Goal: Find specific page/section: Find specific page/section

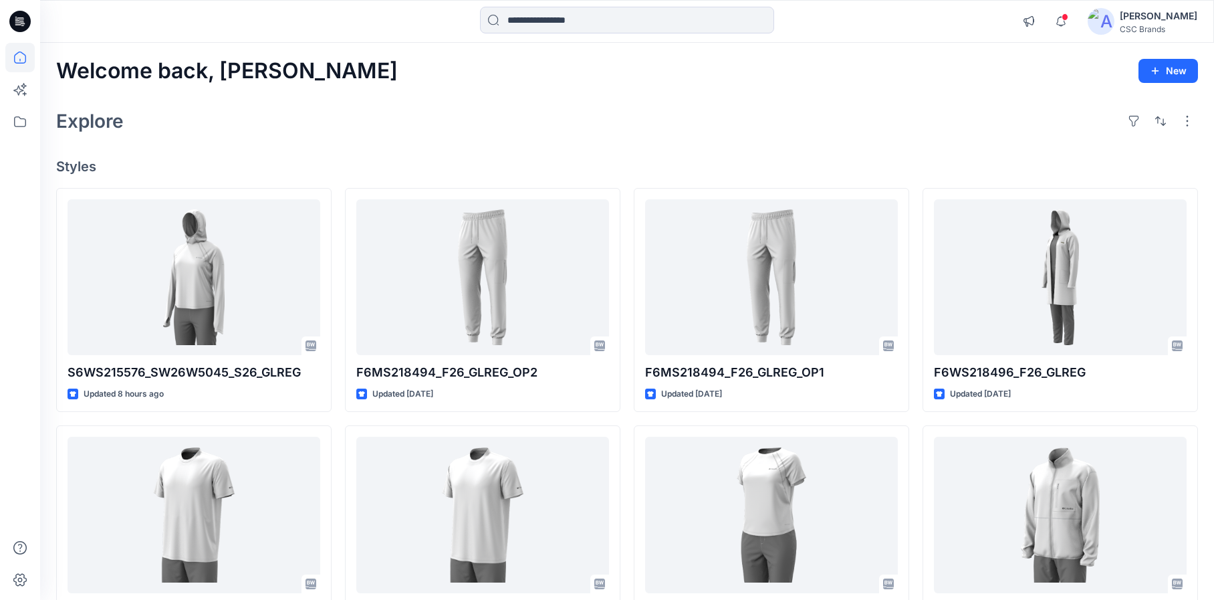
click at [518, 129] on div "Explore" at bounding box center [627, 121] width 1142 height 32
drag, startPoint x: 1051, startPoint y: 162, endPoint x: 1108, endPoint y: 36, distance: 138.2
click at [1051, 160] on h4 "Styles" at bounding box center [627, 166] width 1142 height 16
click at [1068, 19] on span at bounding box center [1064, 16] width 7 height 7
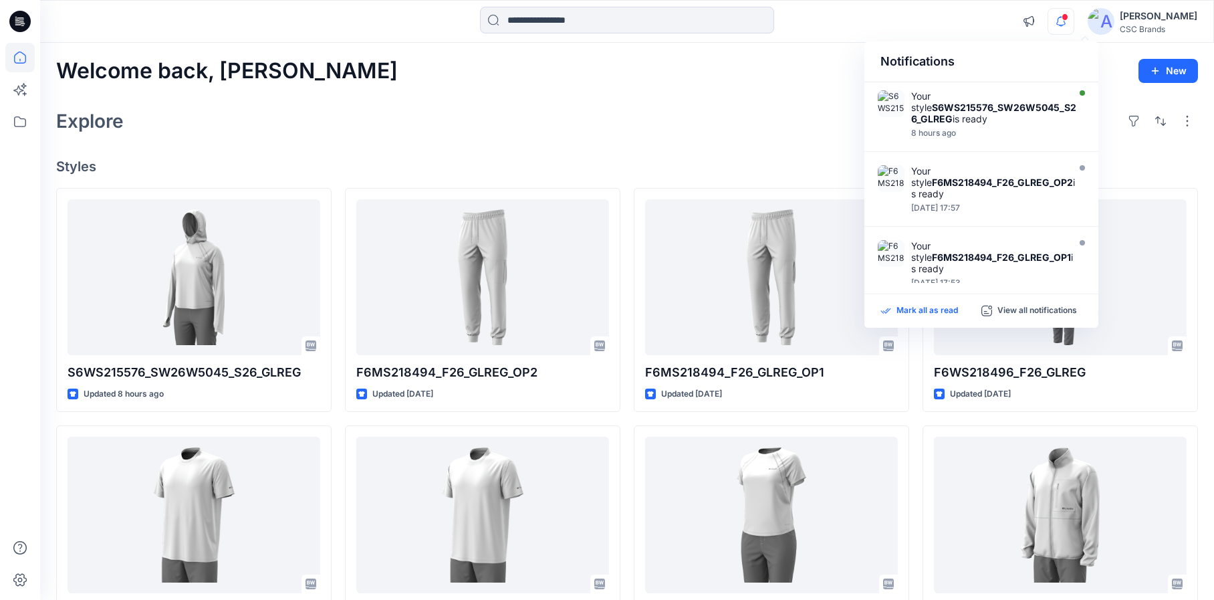
click at [933, 314] on p "Mark all as read" at bounding box center [926, 311] width 61 height 12
click at [817, 154] on div "Welcome back, Mijan New Explore Styles S6WS215576_SW26W5045_S26_GLREG Updated 8…" at bounding box center [627, 497] width 1174 height 909
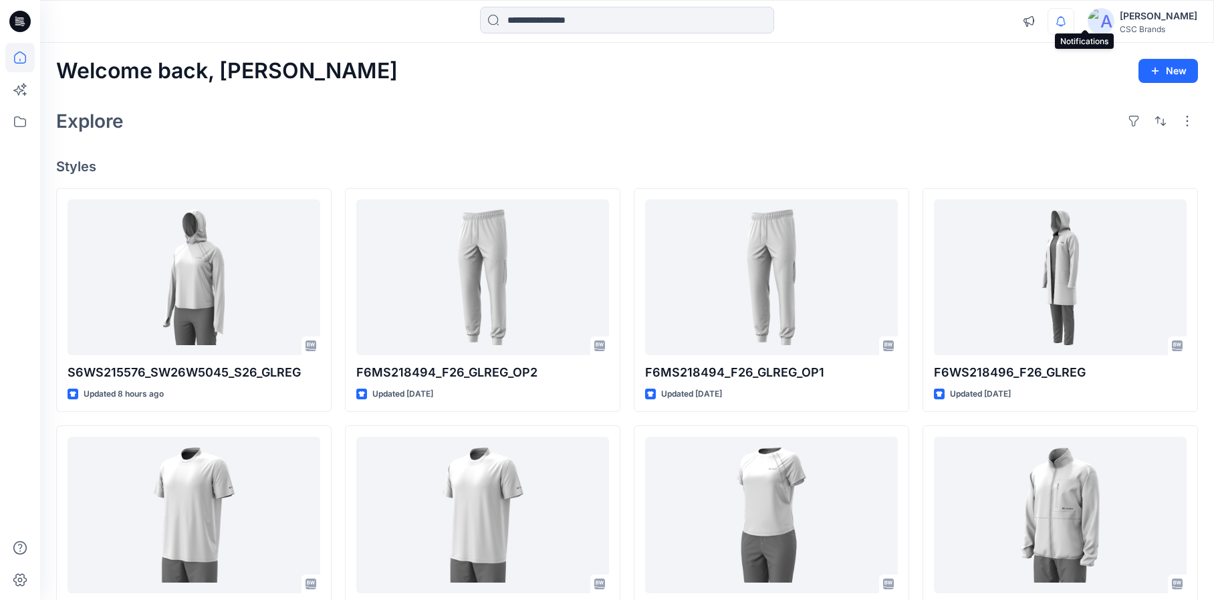
click at [1073, 13] on icon "button" at bounding box center [1060, 21] width 25 height 27
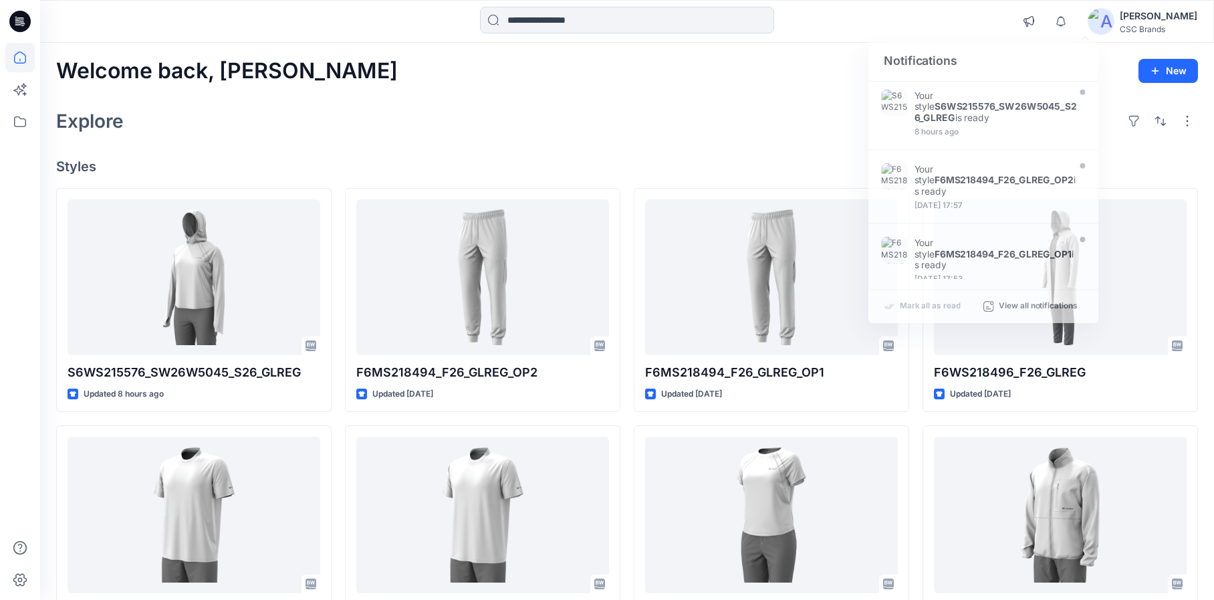
click at [1171, 7] on div "Notifications Your style S6WS215576_SW26W5045_S26_GLREG is ready 8 hours ago Yo…" at bounding box center [1106, 21] width 182 height 29
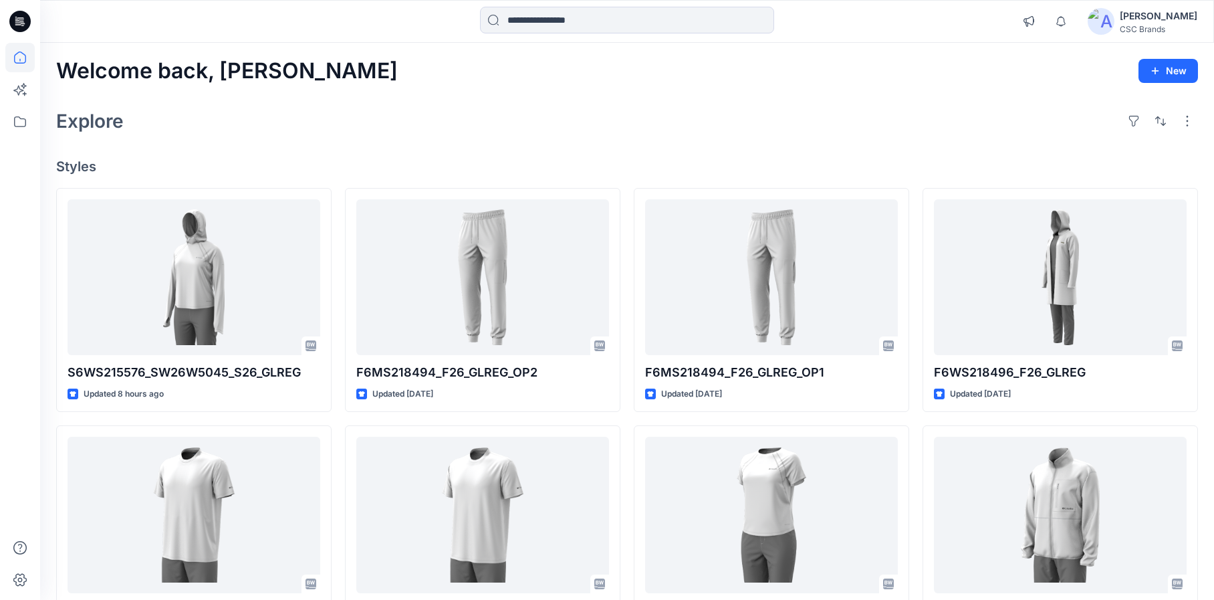
click at [1172, 13] on div "[PERSON_NAME]" at bounding box center [1159, 16] width 78 height 16
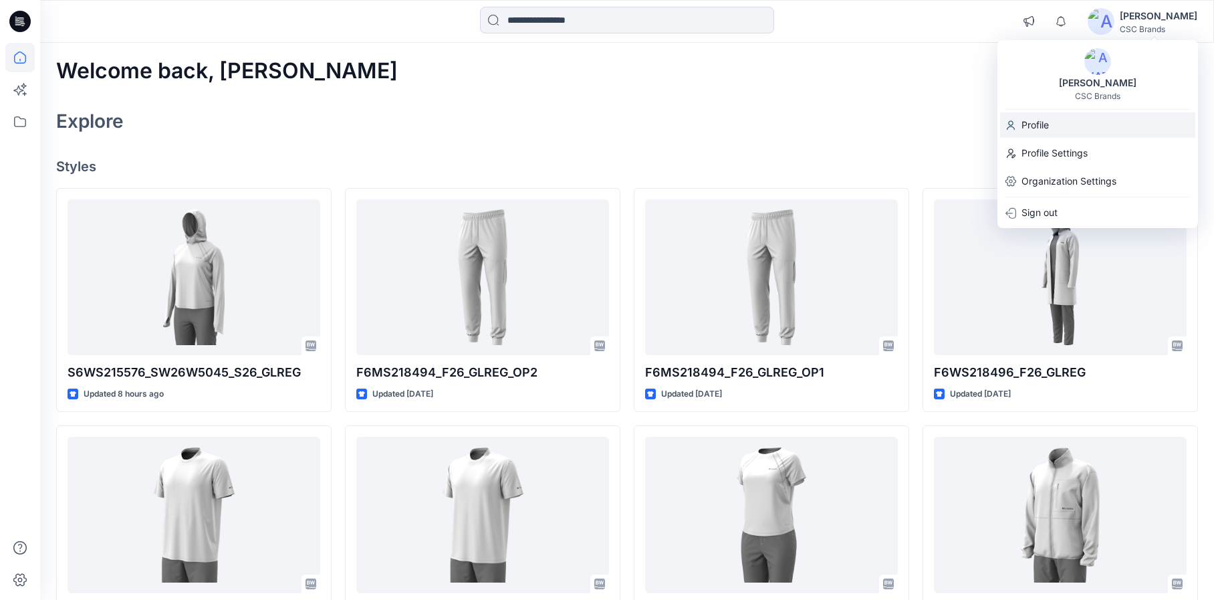
click at [1041, 119] on p "Profile" at bounding box center [1034, 124] width 27 height 25
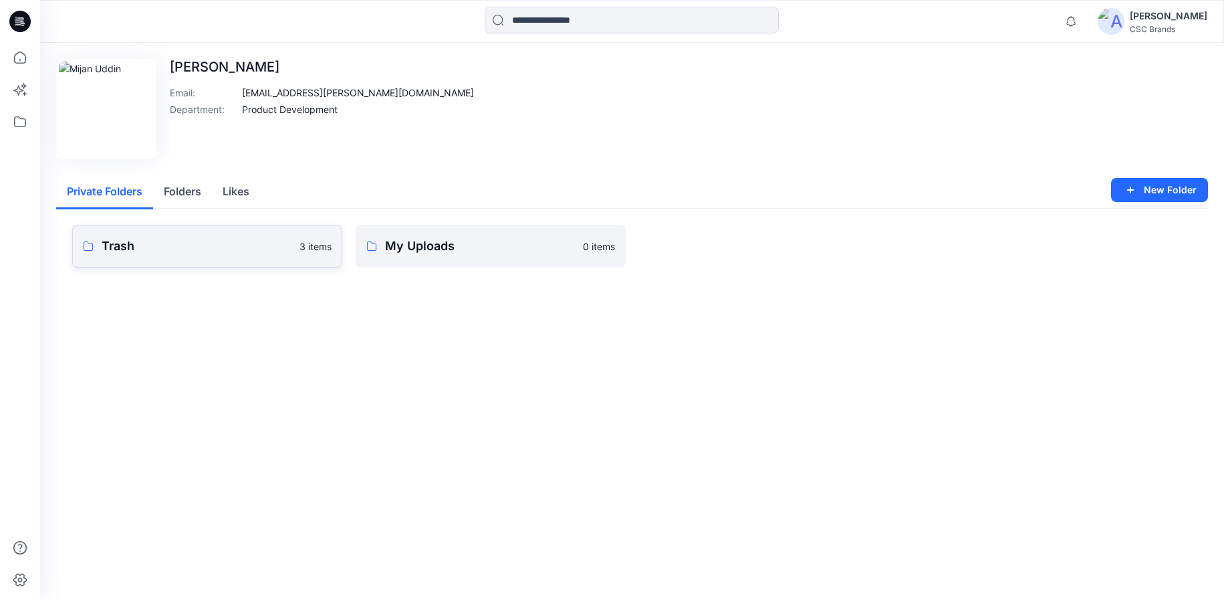
click at [220, 242] on p "Trash" at bounding box center [197, 246] width 190 height 19
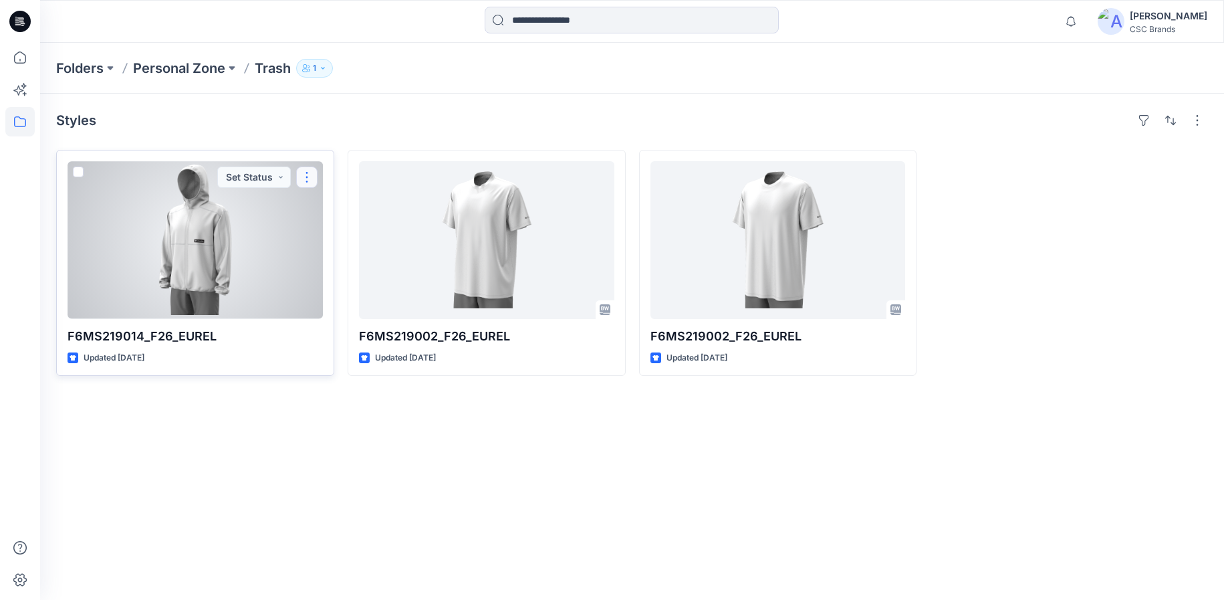
click at [312, 180] on button "button" at bounding box center [306, 176] width 21 height 21
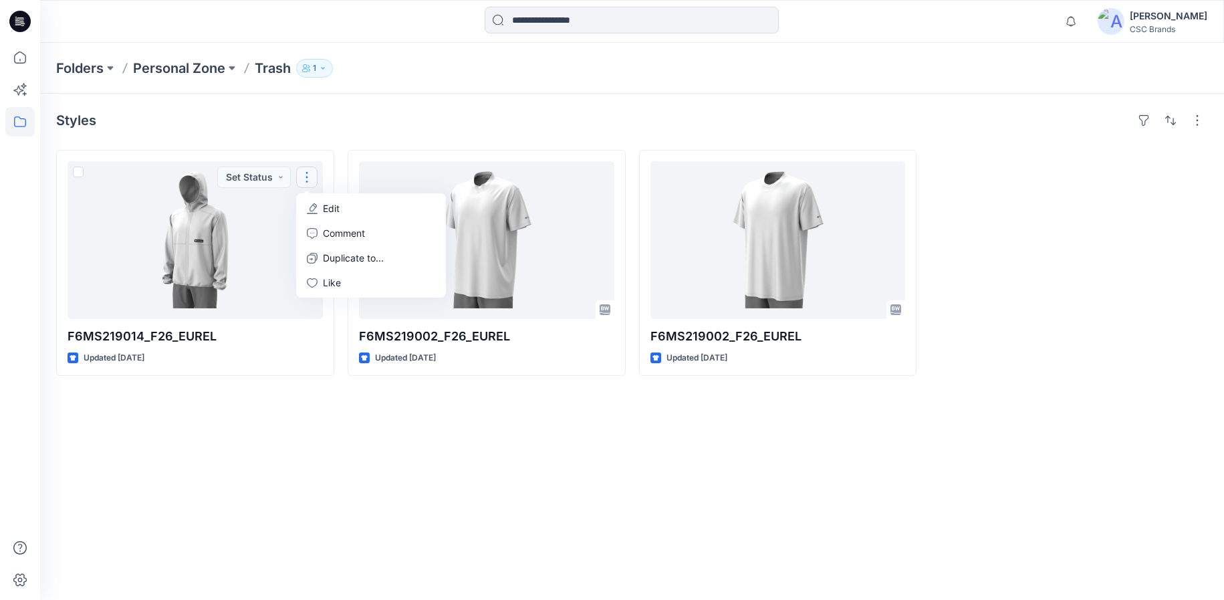
click at [229, 113] on div "Styles" at bounding box center [632, 120] width 1152 height 21
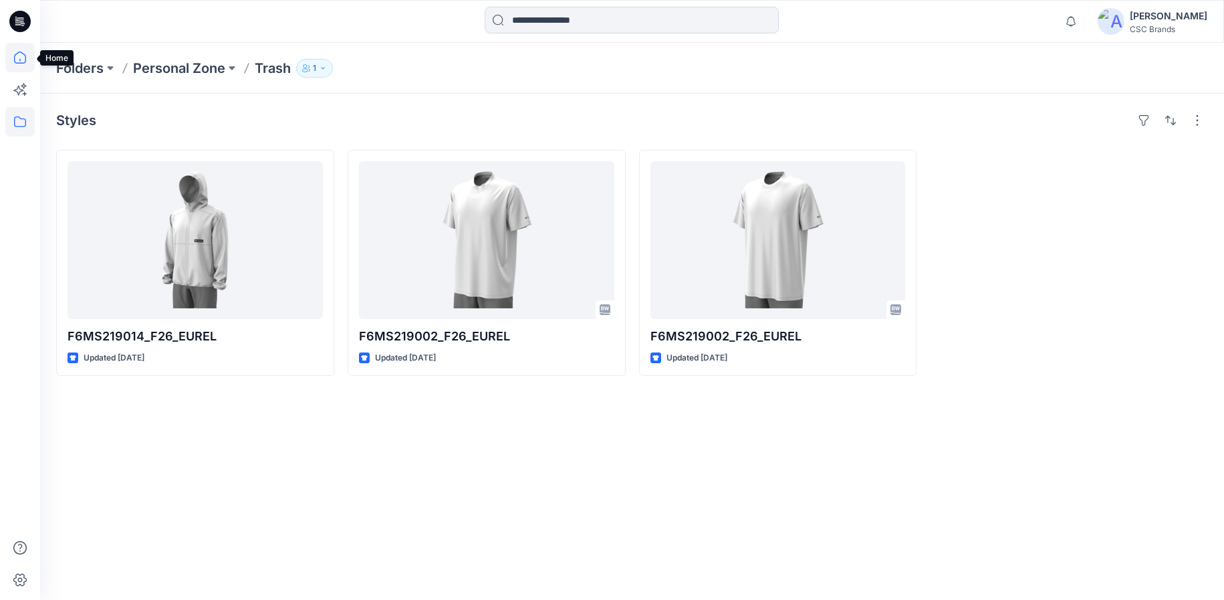
click at [16, 54] on icon at bounding box center [20, 57] width 12 height 12
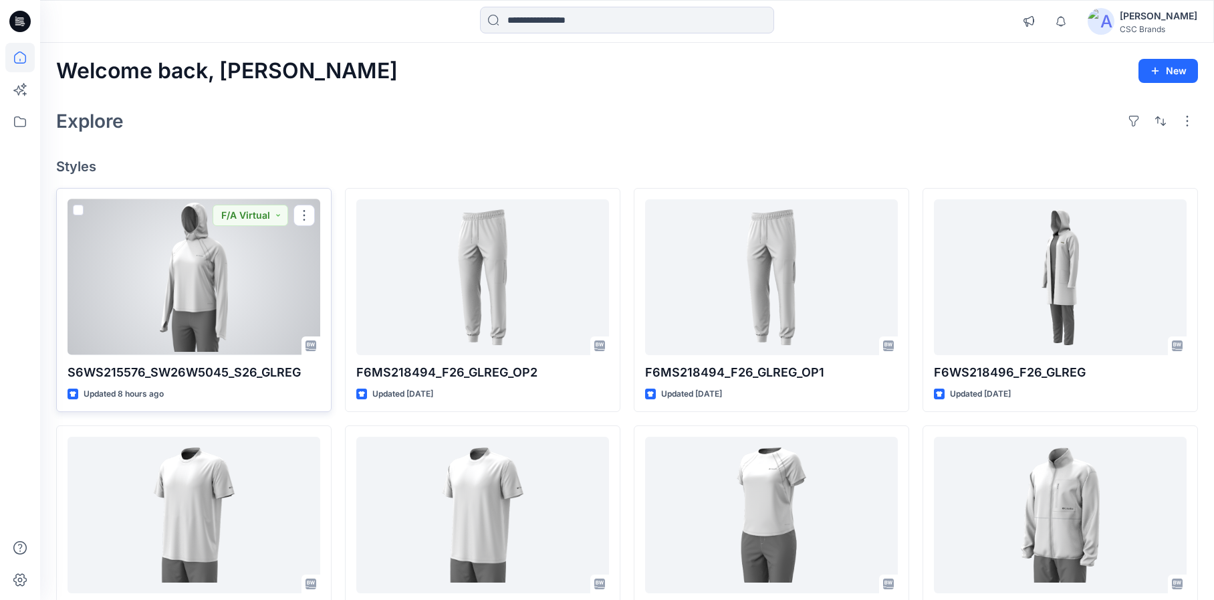
click at [253, 268] on div at bounding box center [194, 277] width 253 height 156
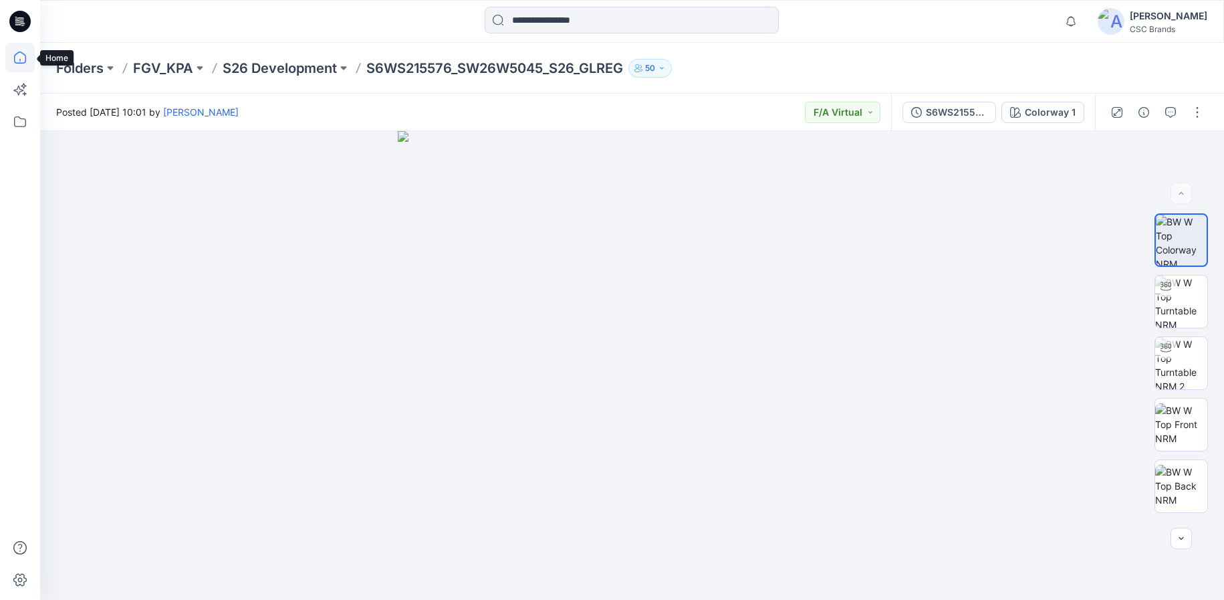
click at [20, 50] on icon at bounding box center [19, 57] width 29 height 29
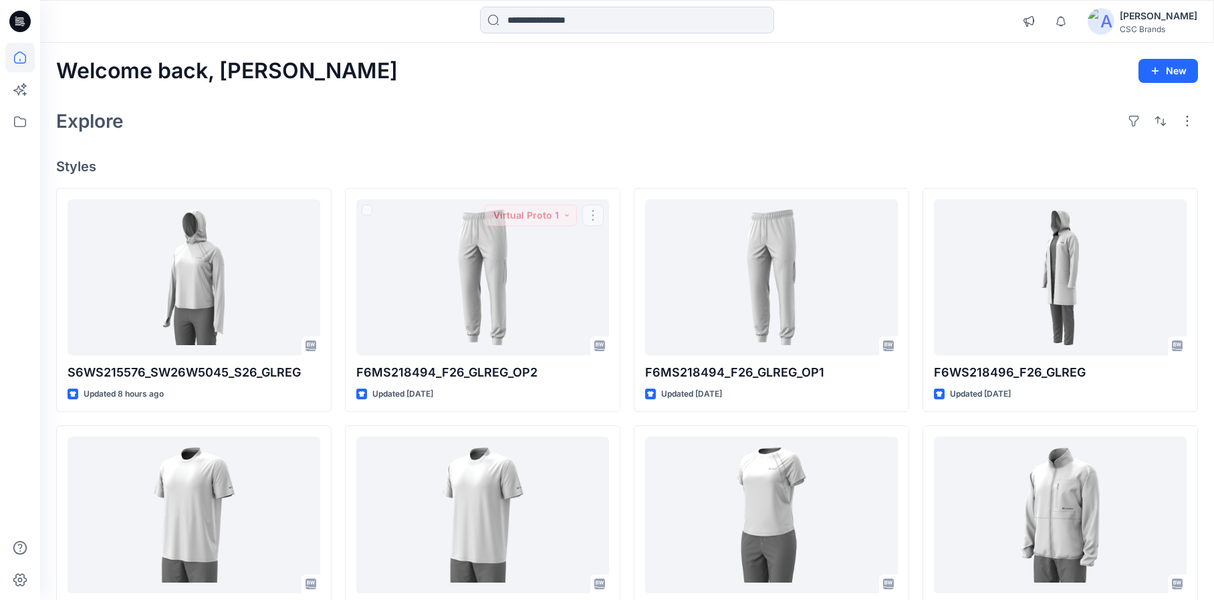
click at [651, 104] on div "Welcome back, Mijan New Explore Styles S6WS215576_SW26W5045_S26_GLREG Updated 8…" at bounding box center [627, 497] width 1174 height 909
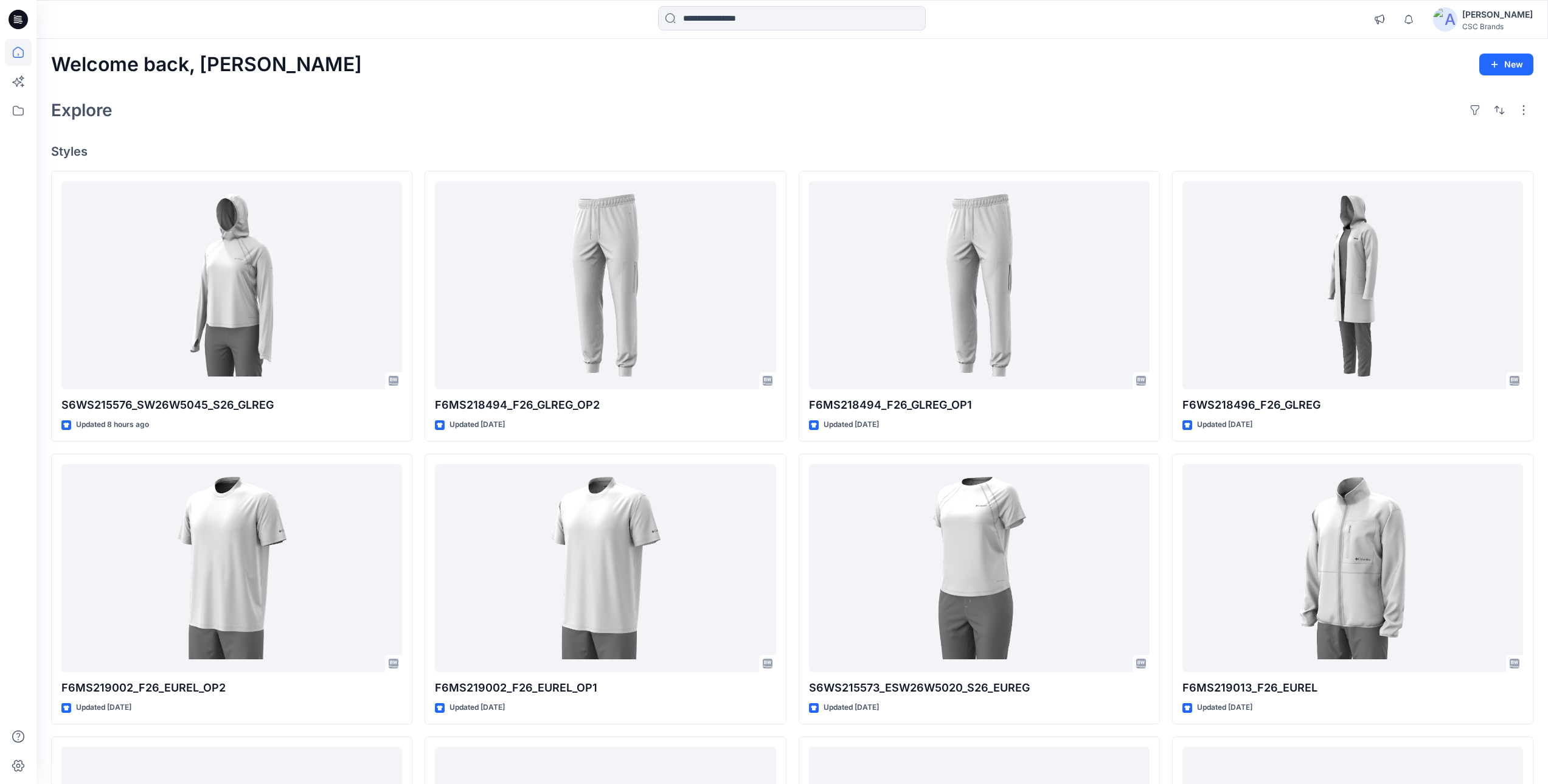
click at [960, 140] on div "Welcome back, Mijan New Explore Styles S6WS215576_SW26W5045_S26_GLREG Updated 8…" at bounding box center [792, 552] width 1512 height 1026
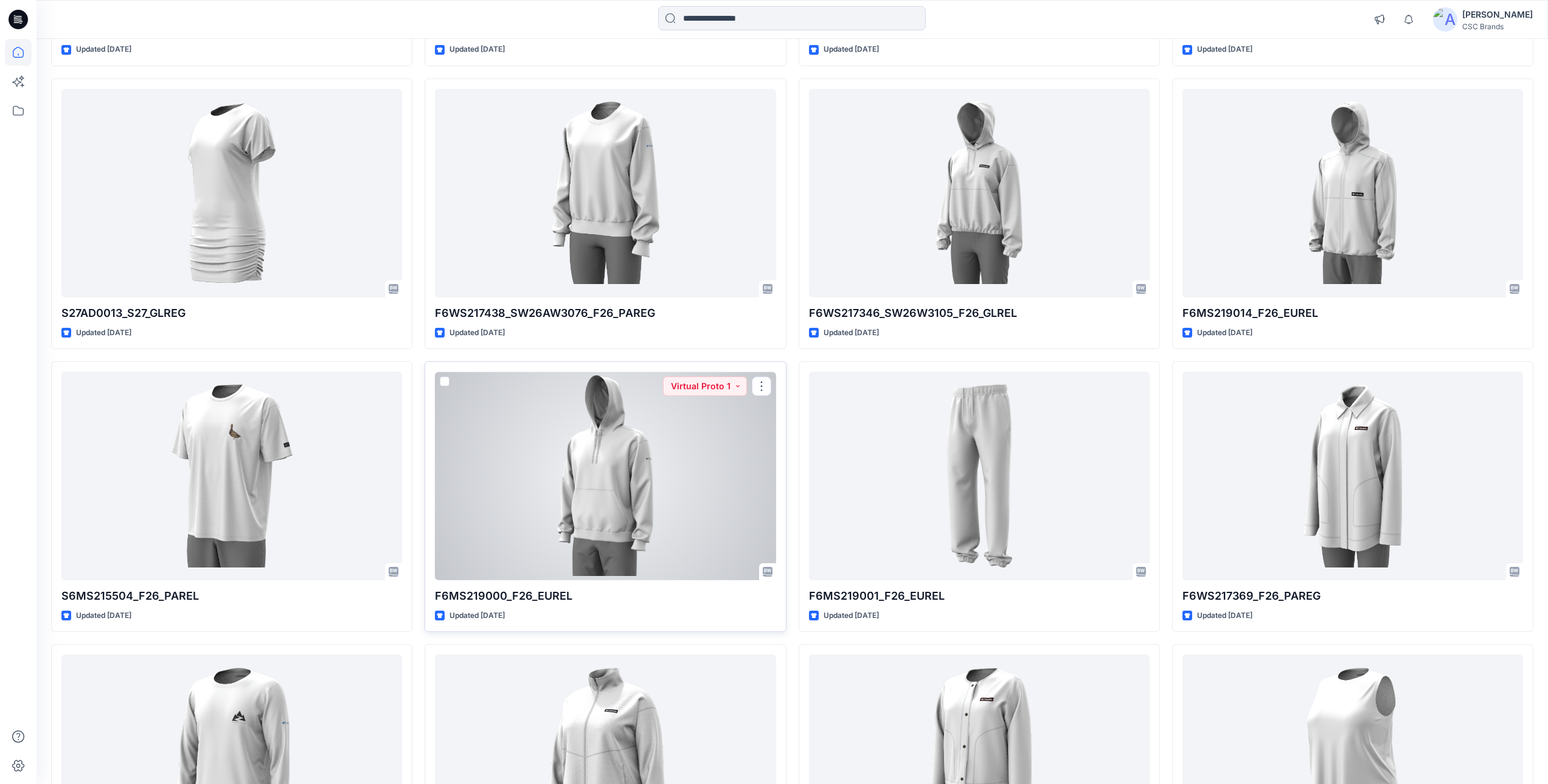
scroll to position [668, 0]
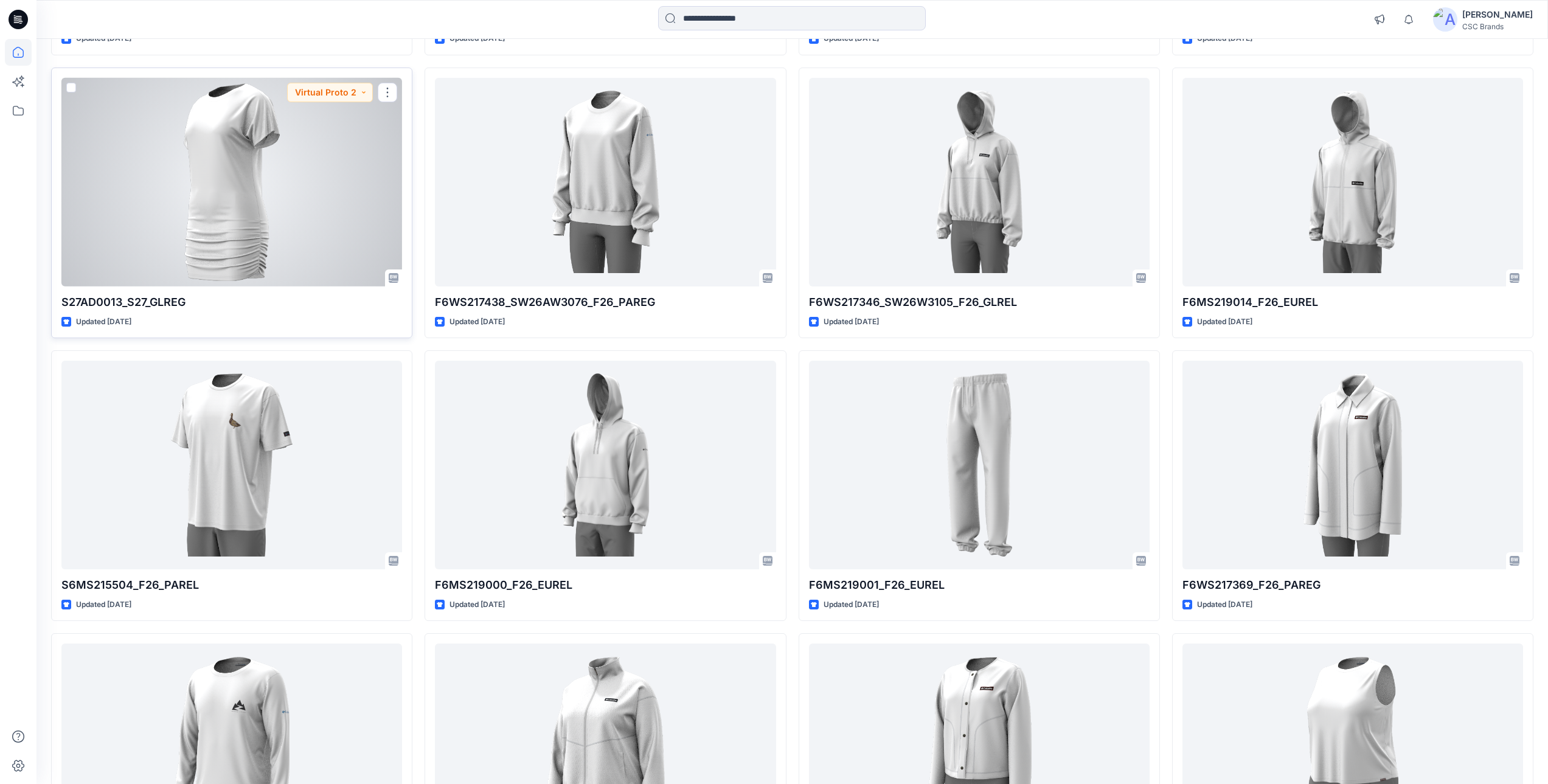
click at [374, 232] on div at bounding box center [232, 182] width 340 height 208
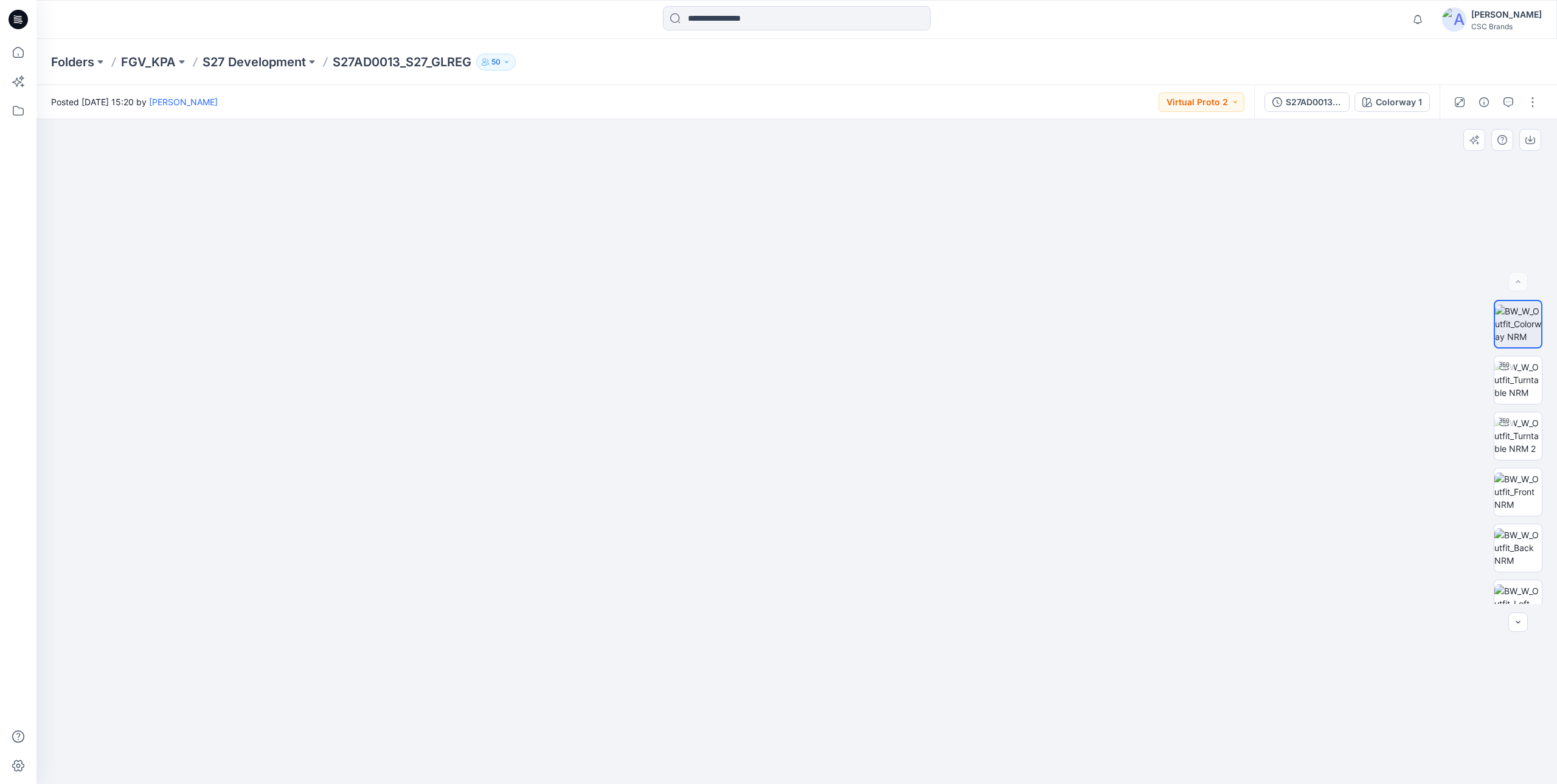
drag, startPoint x: 790, startPoint y: 402, endPoint x: 786, endPoint y: 435, distance: 33.2
click at [786, 435] on img at bounding box center [796, 437] width 791 height 695
click at [1113, 376] on img at bounding box center [1518, 379] width 47 height 38
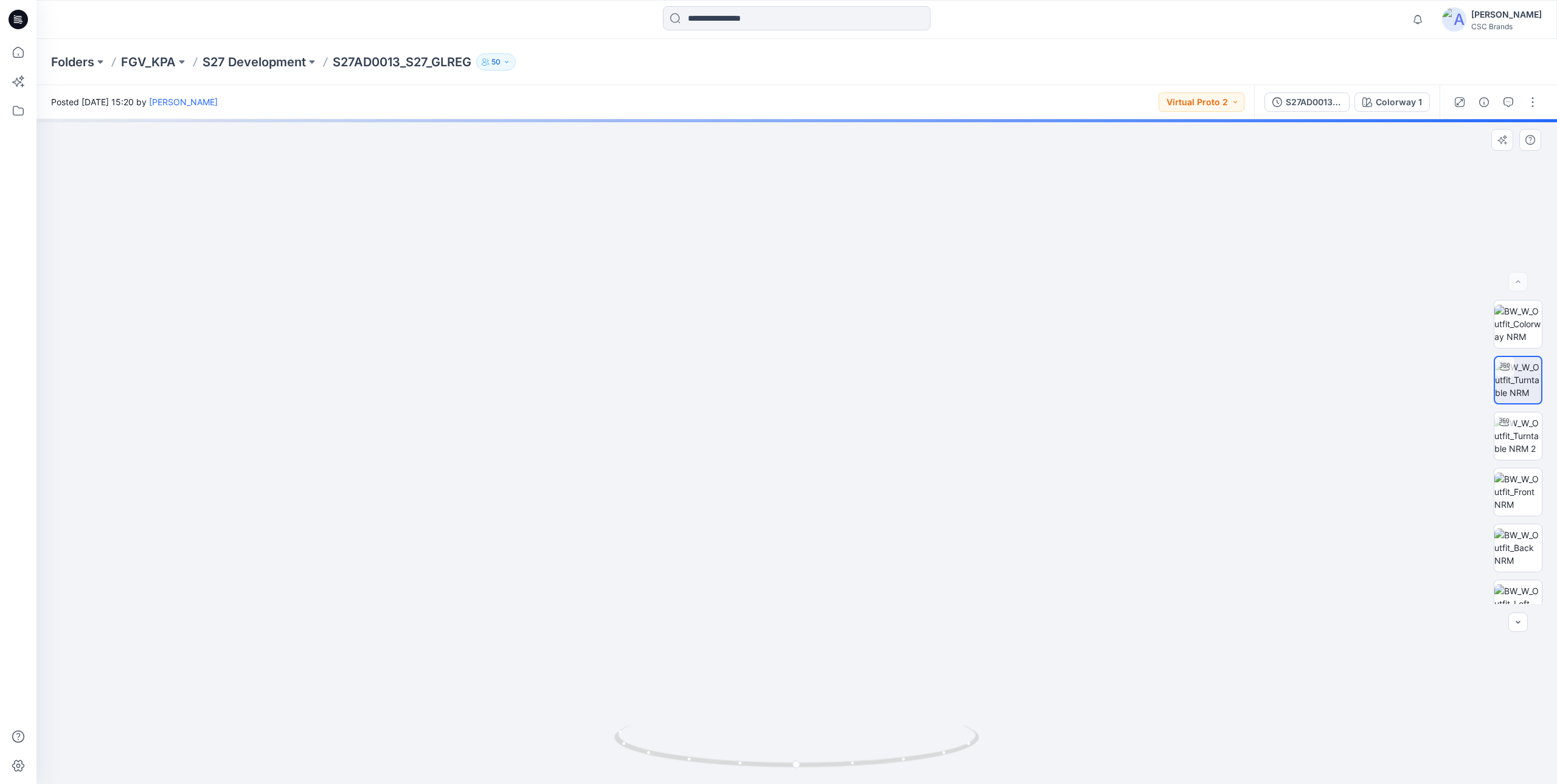
drag, startPoint x: 832, startPoint y: 403, endPoint x: 836, endPoint y: 524, distance: 121.1
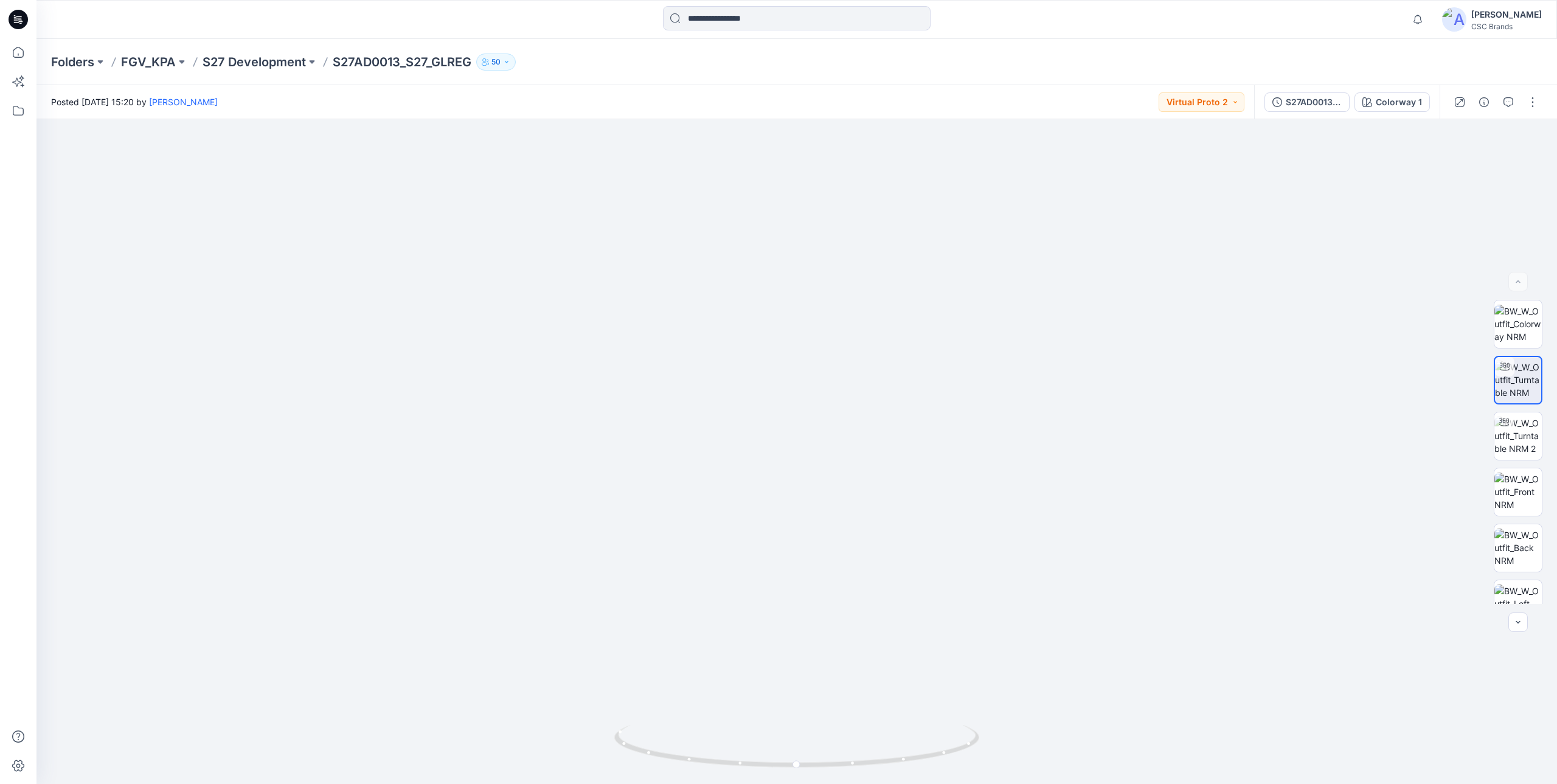
click at [1107, 70] on div "Folders FGV_KPA S27 Development S27AD0013_S27_GLREG 50" at bounding box center [796, 62] width 1521 height 46
drag, startPoint x: 757, startPoint y: 457, endPoint x: 895, endPoint y: 443, distance: 138.7
click at [895, 443] on img at bounding box center [796, 321] width 1350 height 926
click at [1520, 389] on img at bounding box center [1518, 379] width 47 height 38
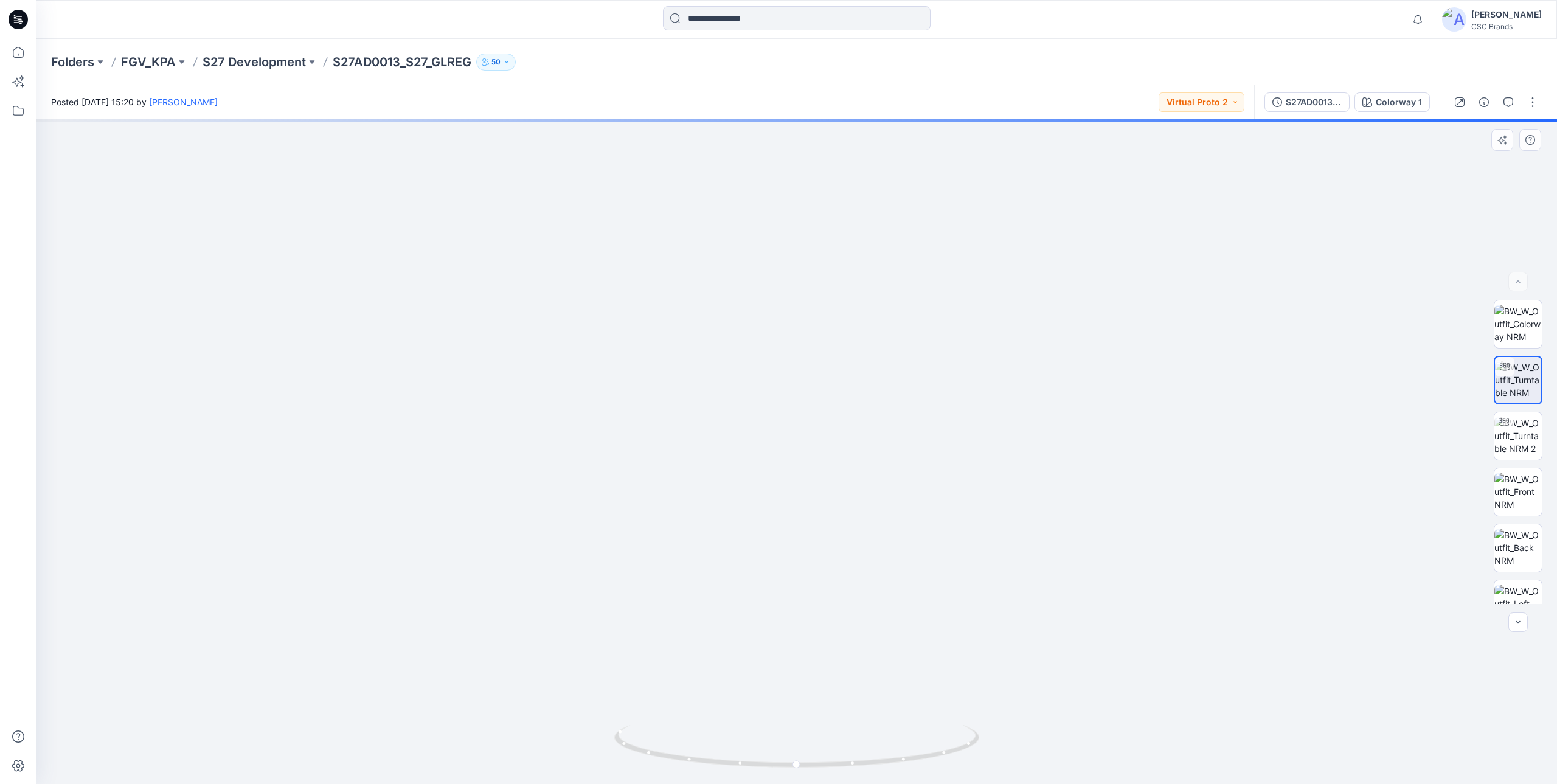
drag, startPoint x: 878, startPoint y: 373, endPoint x: 876, endPoint y: 457, distance: 84.0
click at [876, 457] on img at bounding box center [797, 372] width 1154 height 824
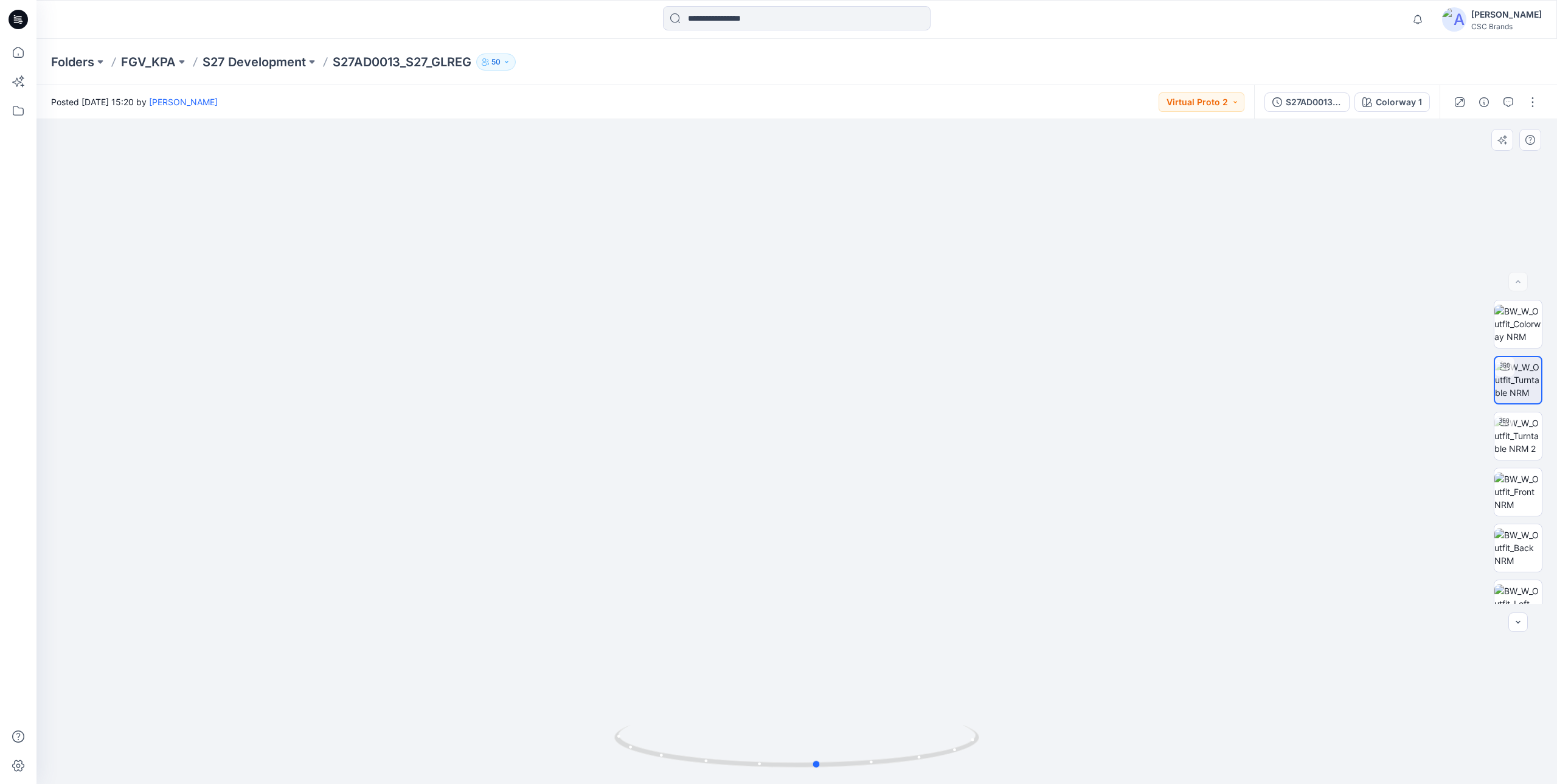
drag, startPoint x: 662, startPoint y: 757, endPoint x: 682, endPoint y: 707, distance: 53.9
click at [682, 707] on div at bounding box center [796, 451] width 1521 height 665
drag, startPoint x: 682, startPoint y: 734, endPoint x: 1075, endPoint y: 447, distance: 486.6
click at [1075, 447] on img at bounding box center [797, 371] width 1154 height 824
click at [1509, 487] on img at bounding box center [1518, 491] width 47 height 38
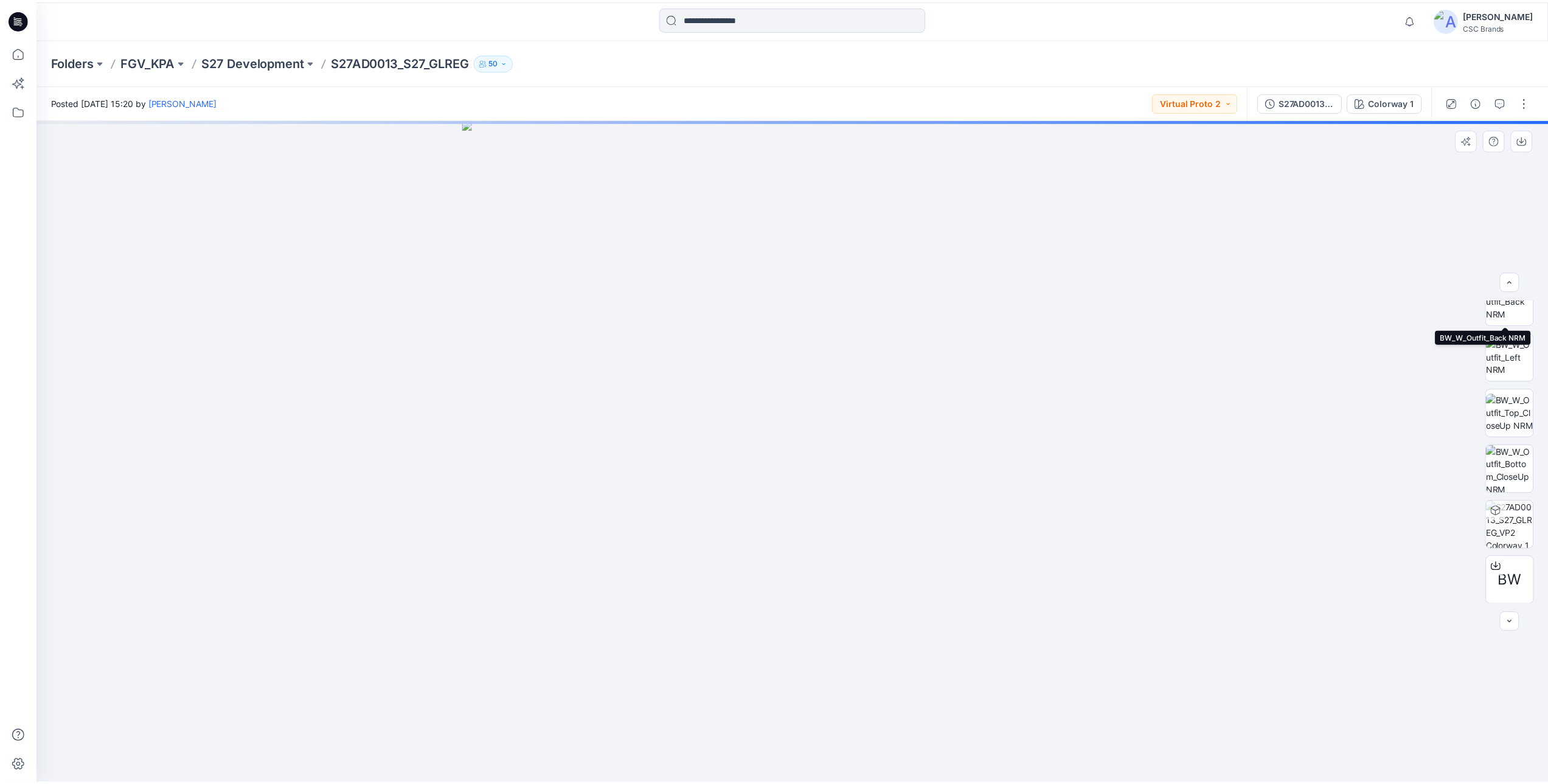
scroll to position [248, 0]
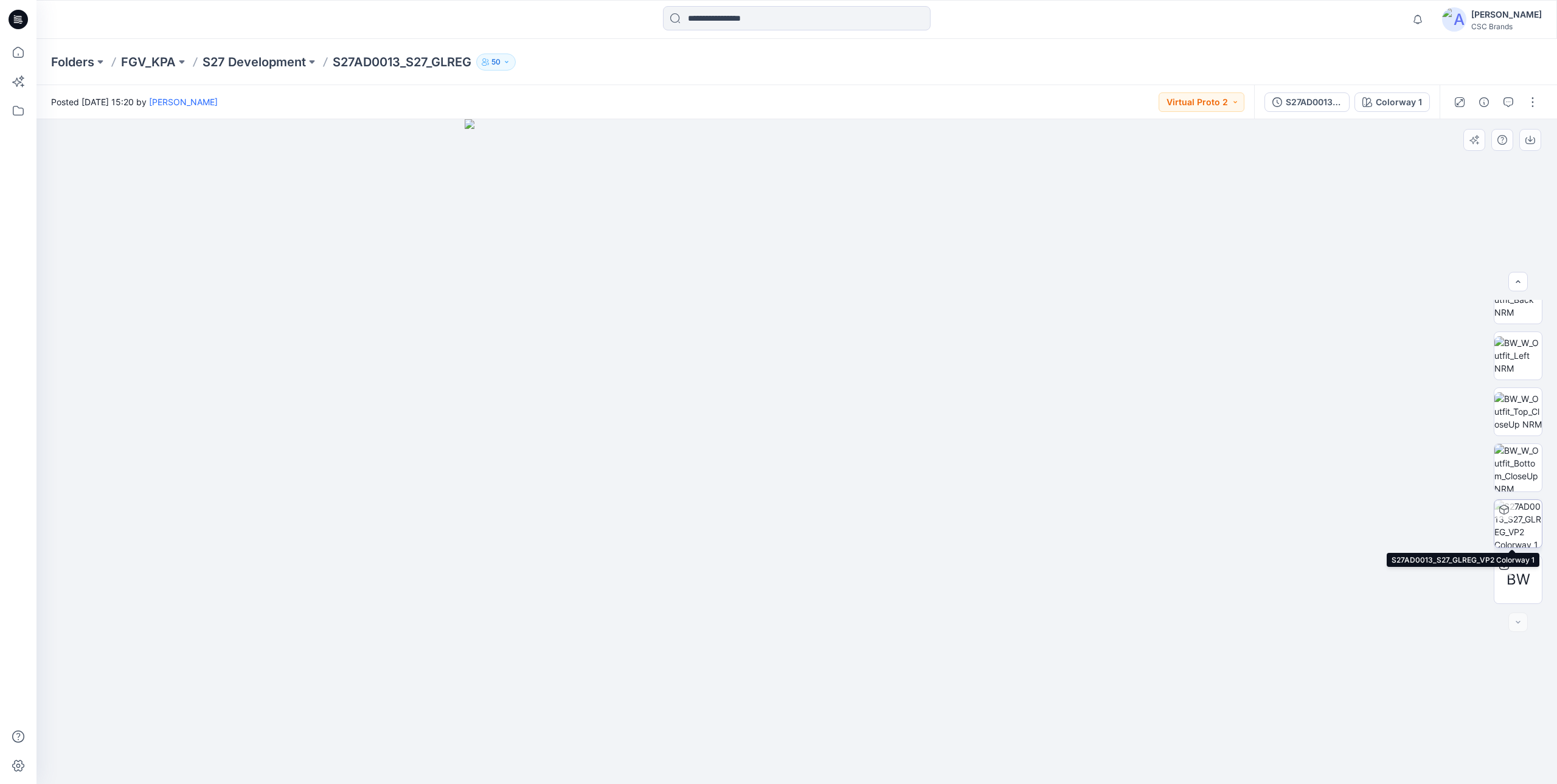
click at [1518, 523] on img at bounding box center [1518, 523] width 47 height 47
click at [1535, 151] on button "button" at bounding box center [1532, 144] width 19 height 19
click at [1511, 151] on button "button" at bounding box center [1508, 144] width 19 height 19
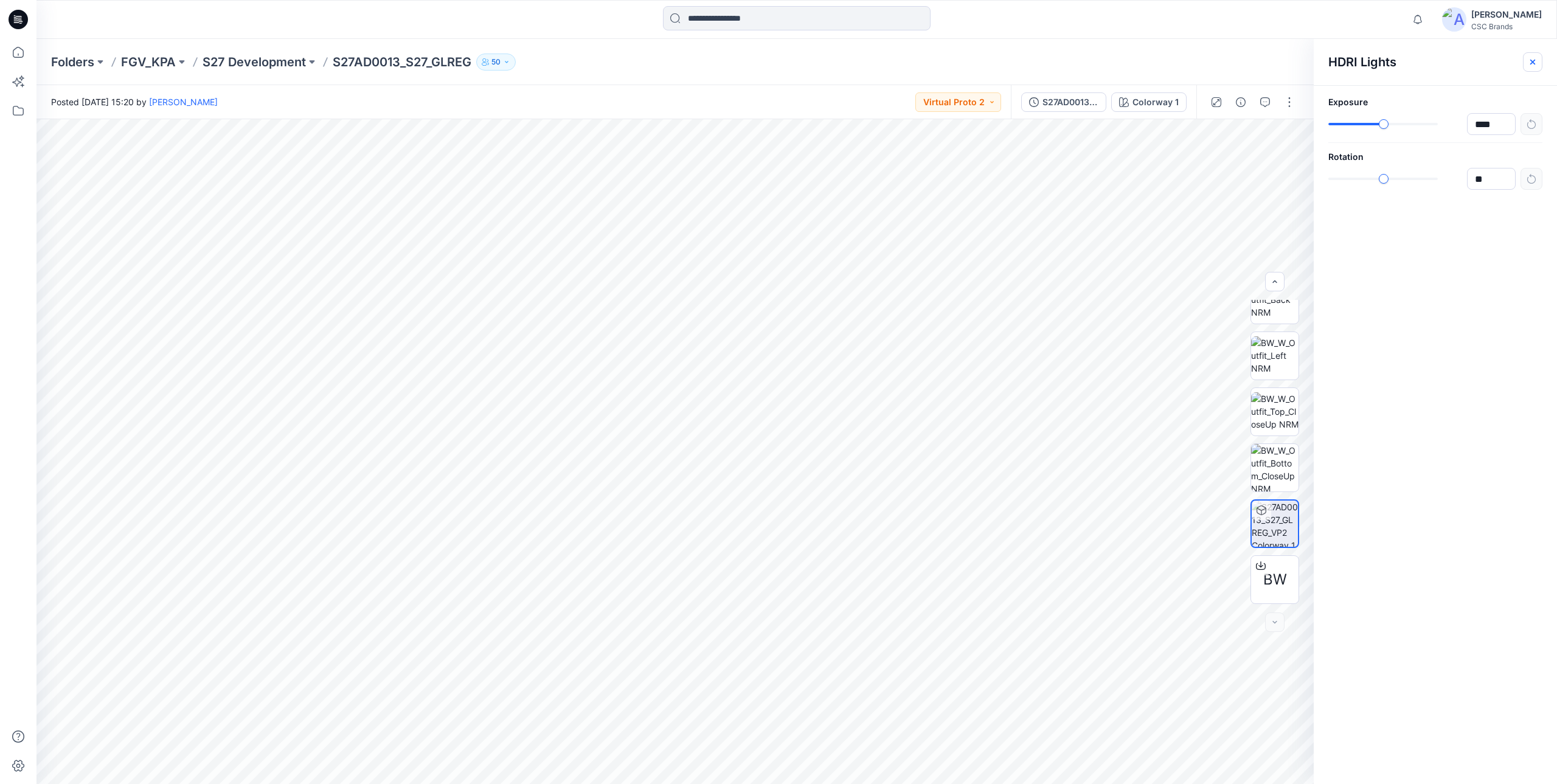
click at [1533, 65] on icon "button" at bounding box center [1532, 62] width 10 height 10
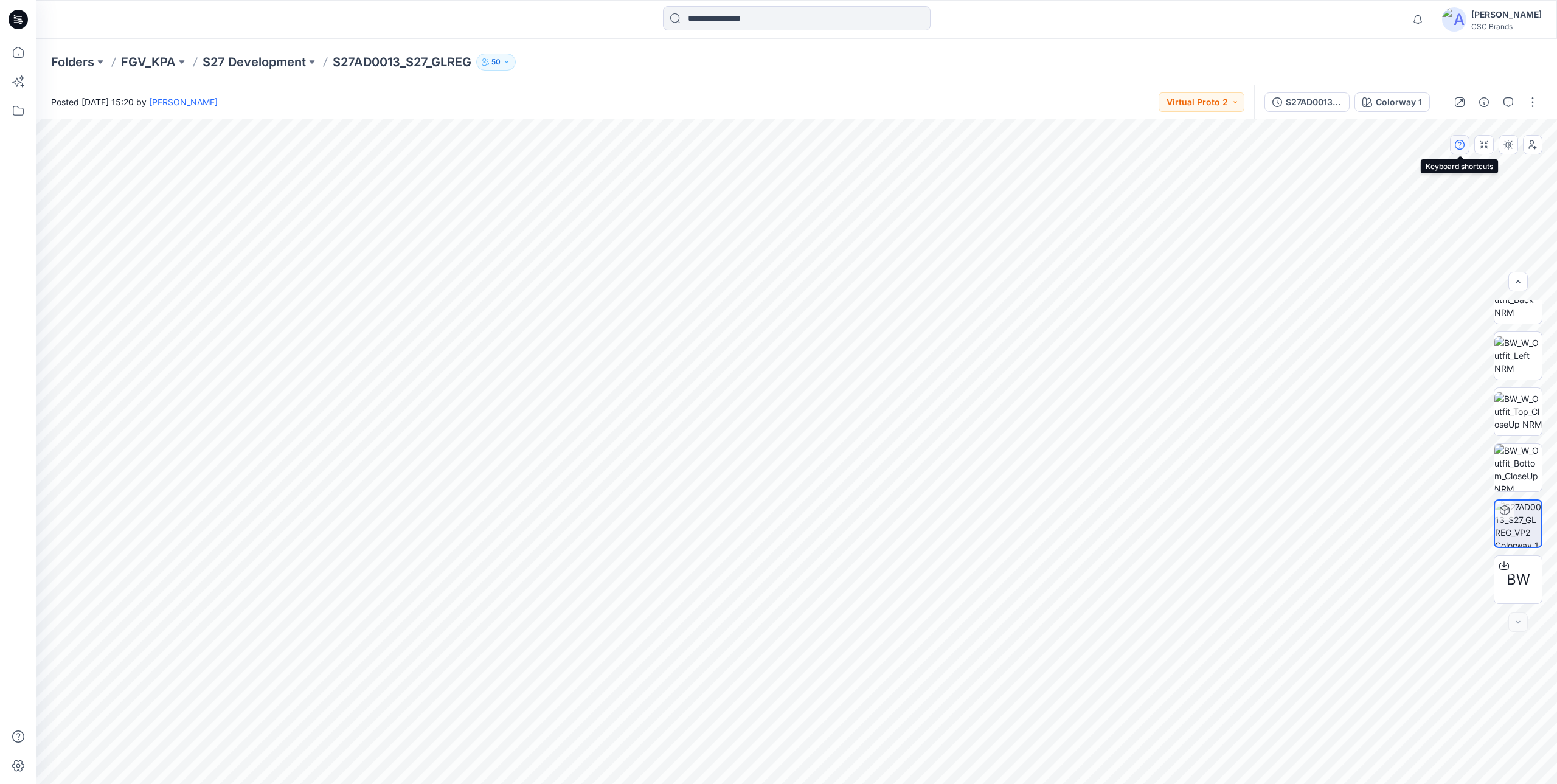
click at [1461, 149] on button "button" at bounding box center [1459, 144] width 19 height 19
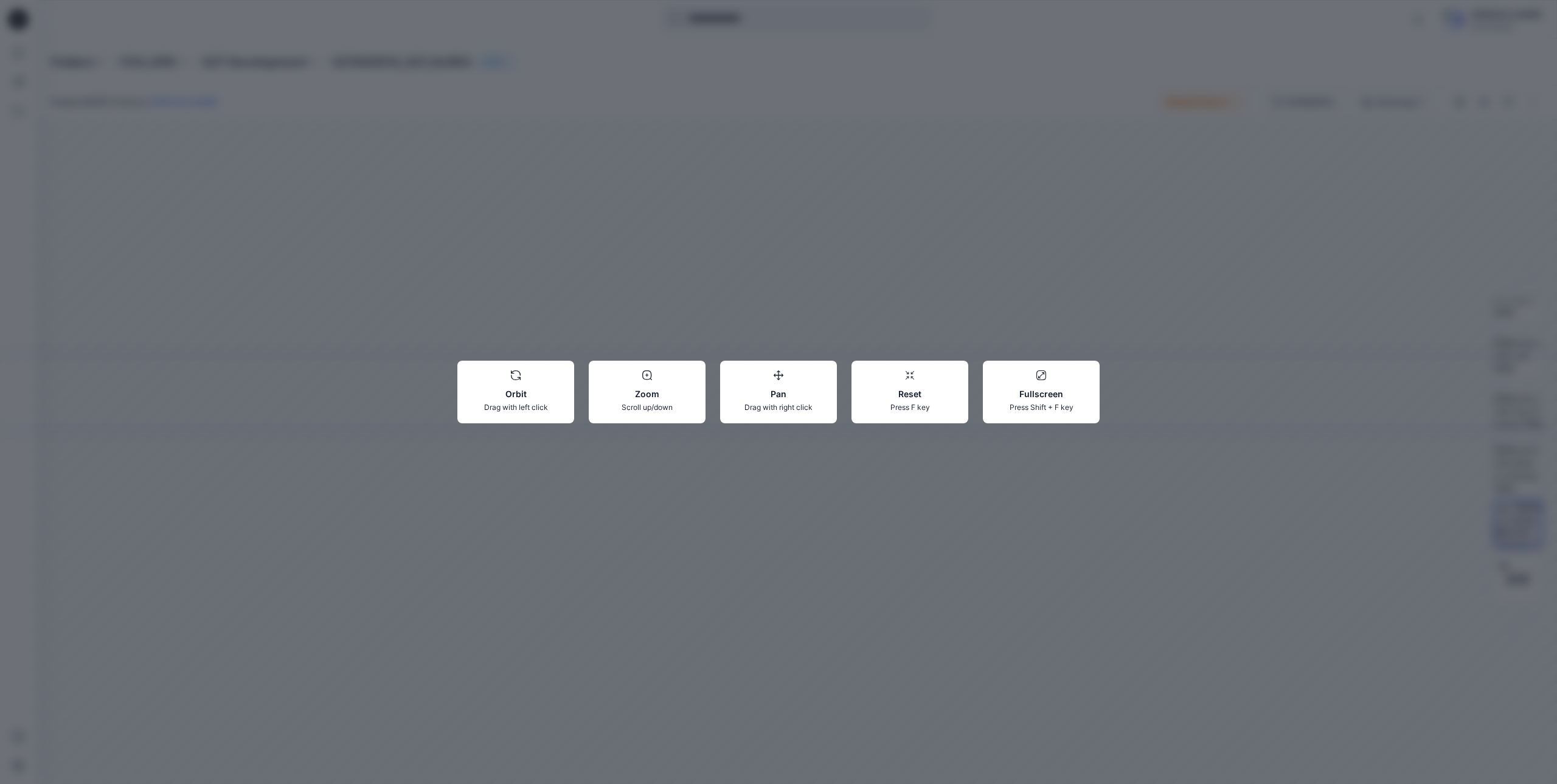
click at [1171, 253] on div "Orbit Drag with left click Zoom Scroll up/down Pan Drag with right click Reset …" at bounding box center [778, 392] width 1557 height 784
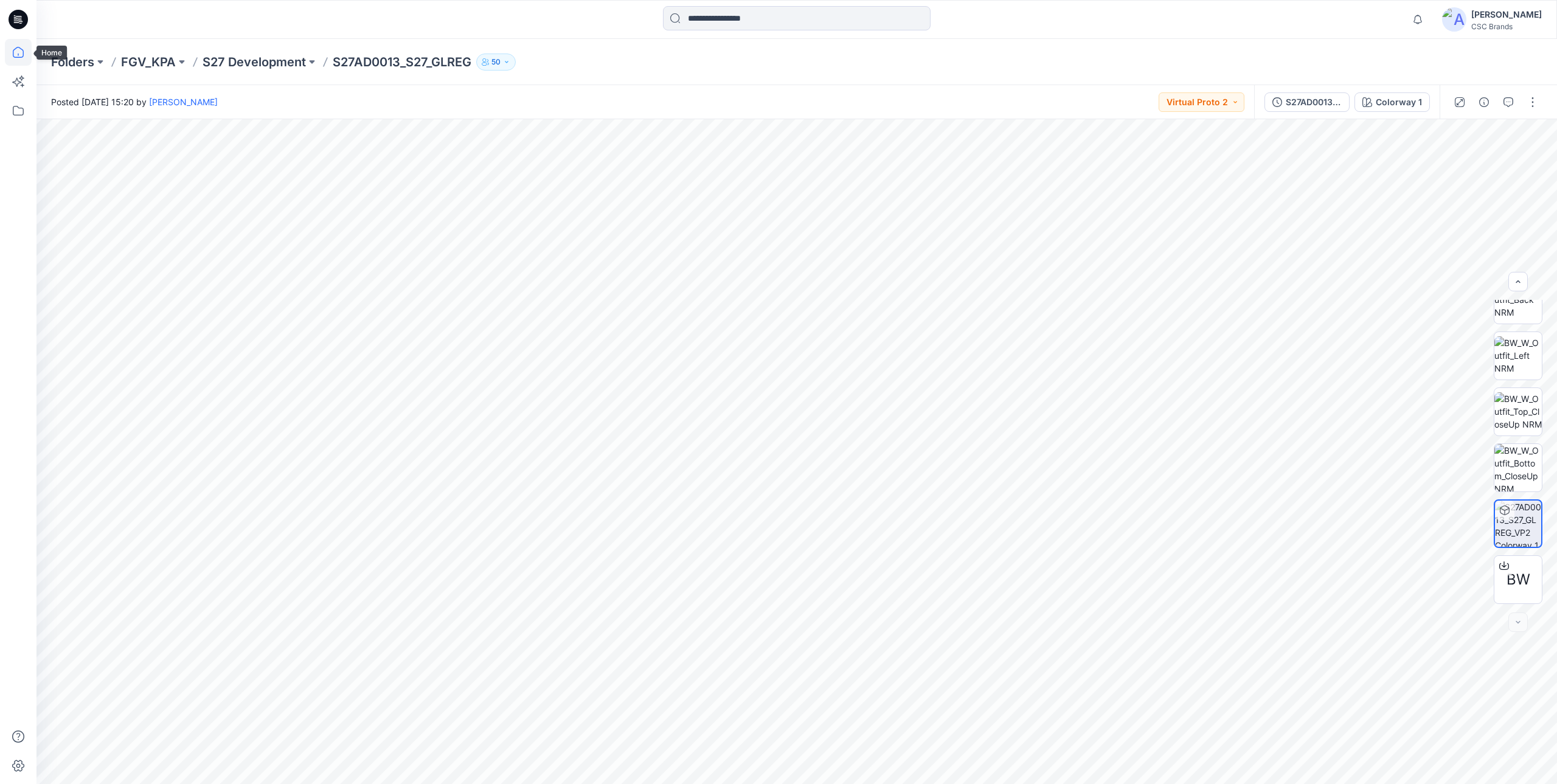
click at [21, 52] on icon at bounding box center [17, 52] width 26 height 26
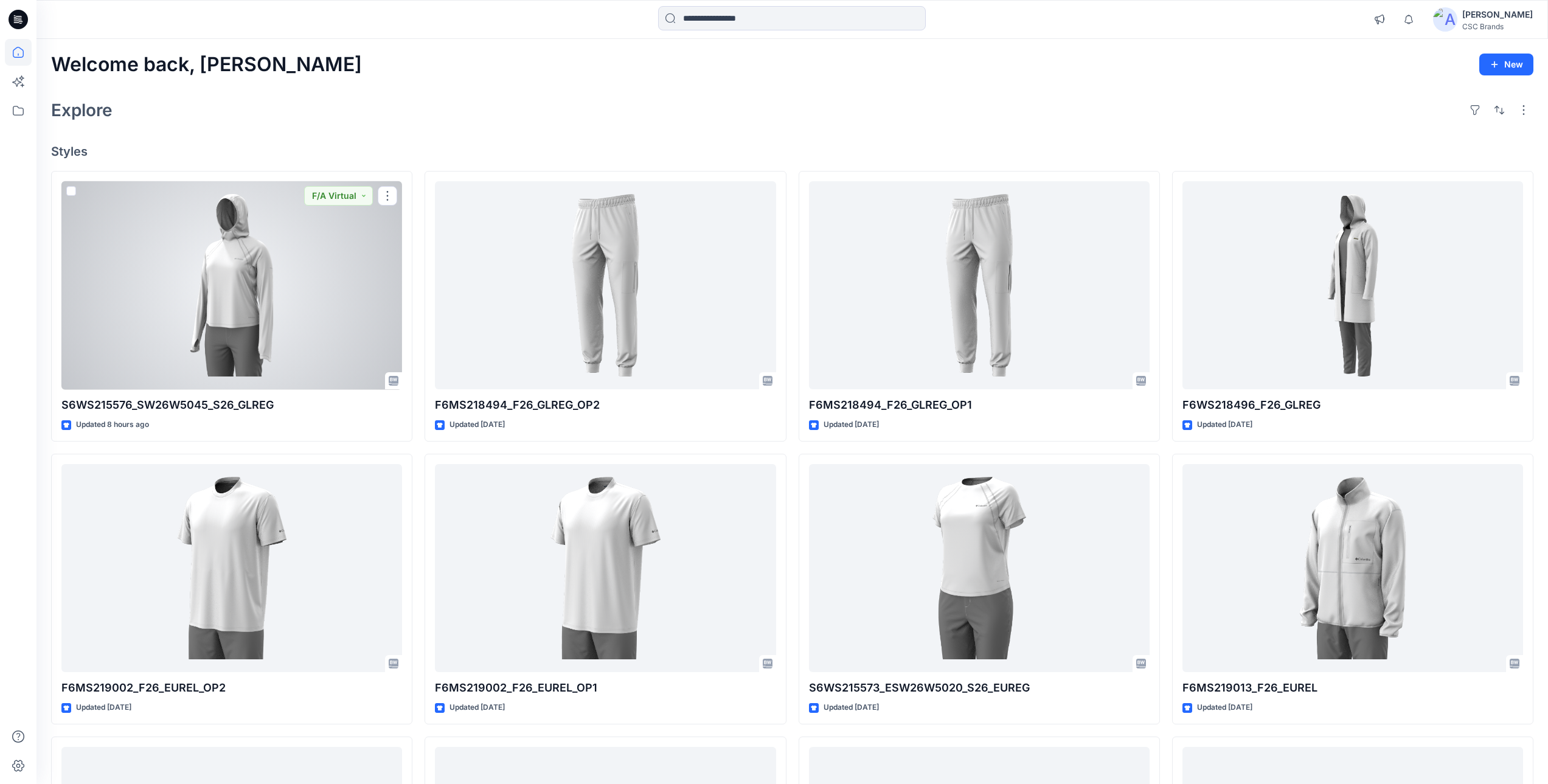
click at [273, 290] on div at bounding box center [232, 285] width 340 height 208
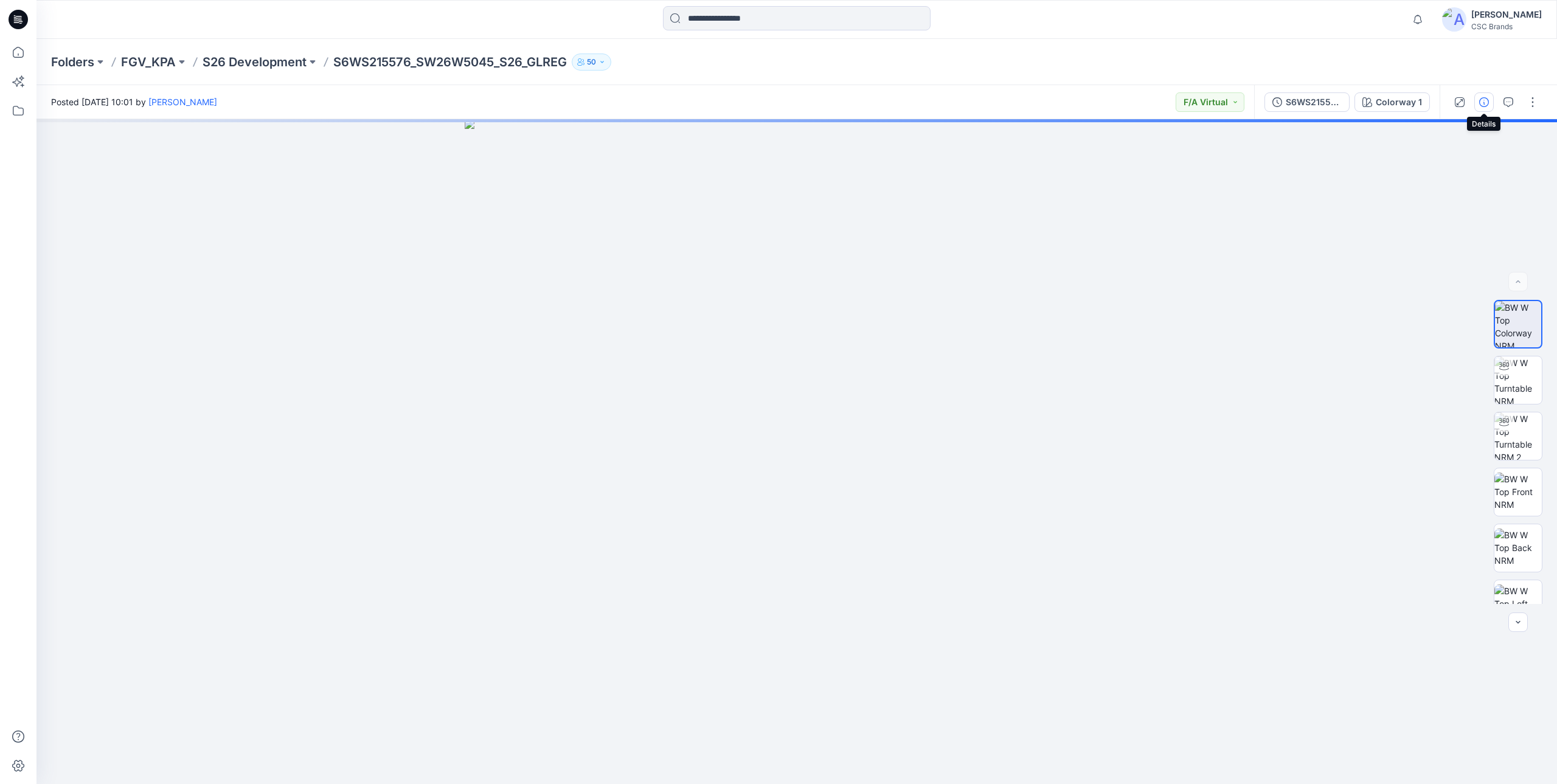
click at [1481, 106] on icon "button" at bounding box center [1484, 102] width 10 height 10
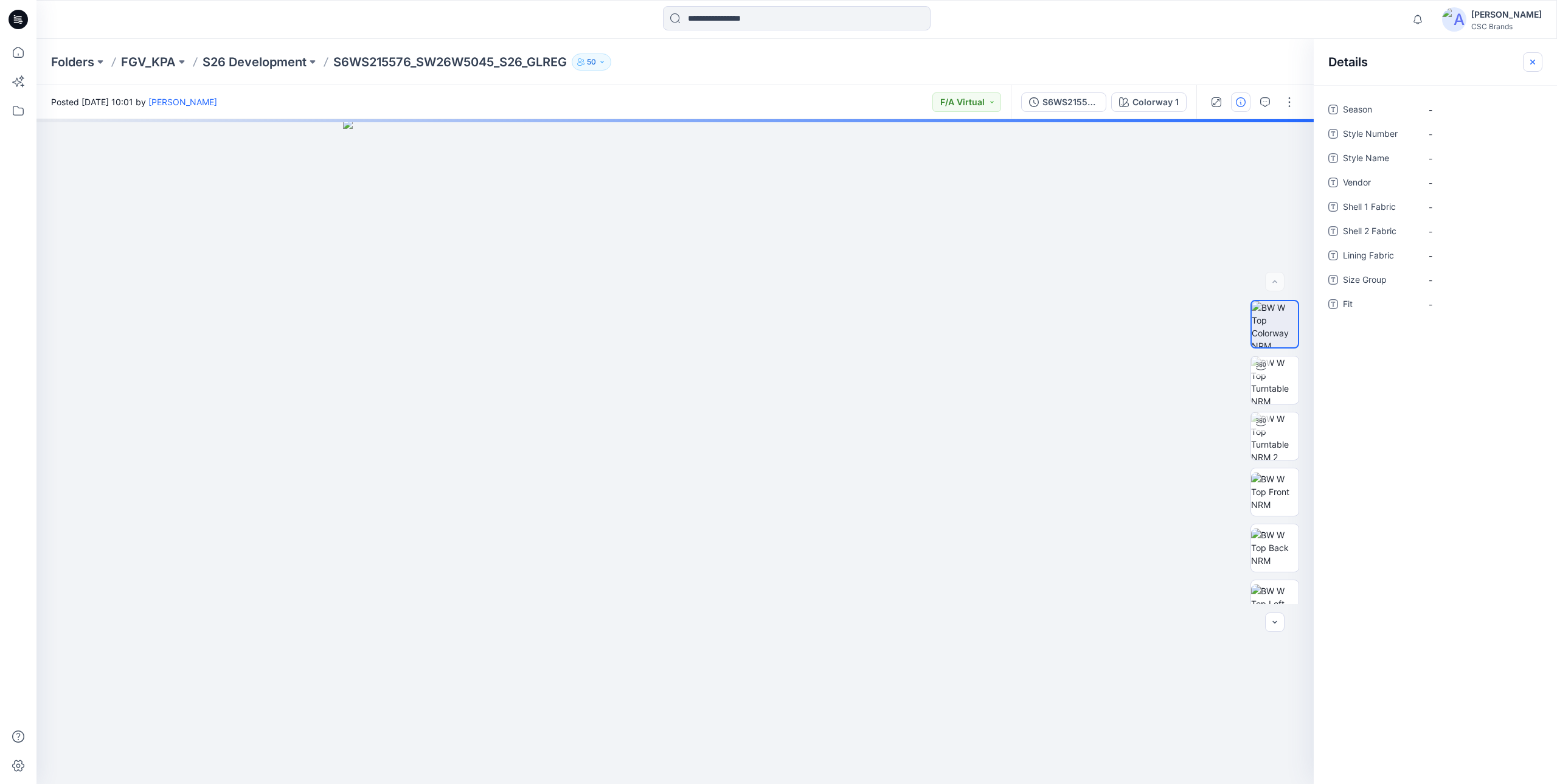
click at [1534, 65] on icon "button" at bounding box center [1532, 62] width 10 height 10
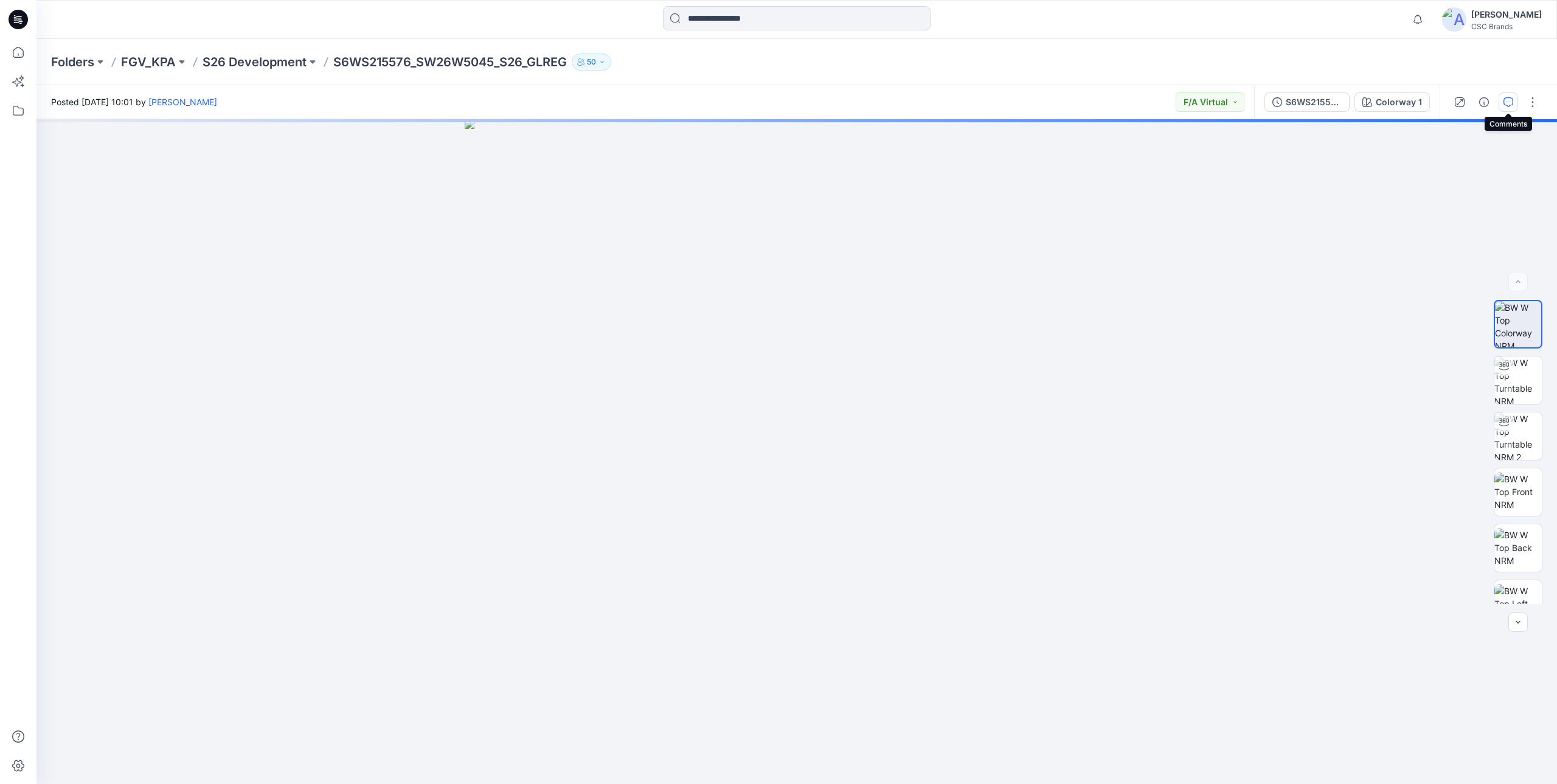
click at [1503, 101] on button "button" at bounding box center [1508, 102] width 19 height 19
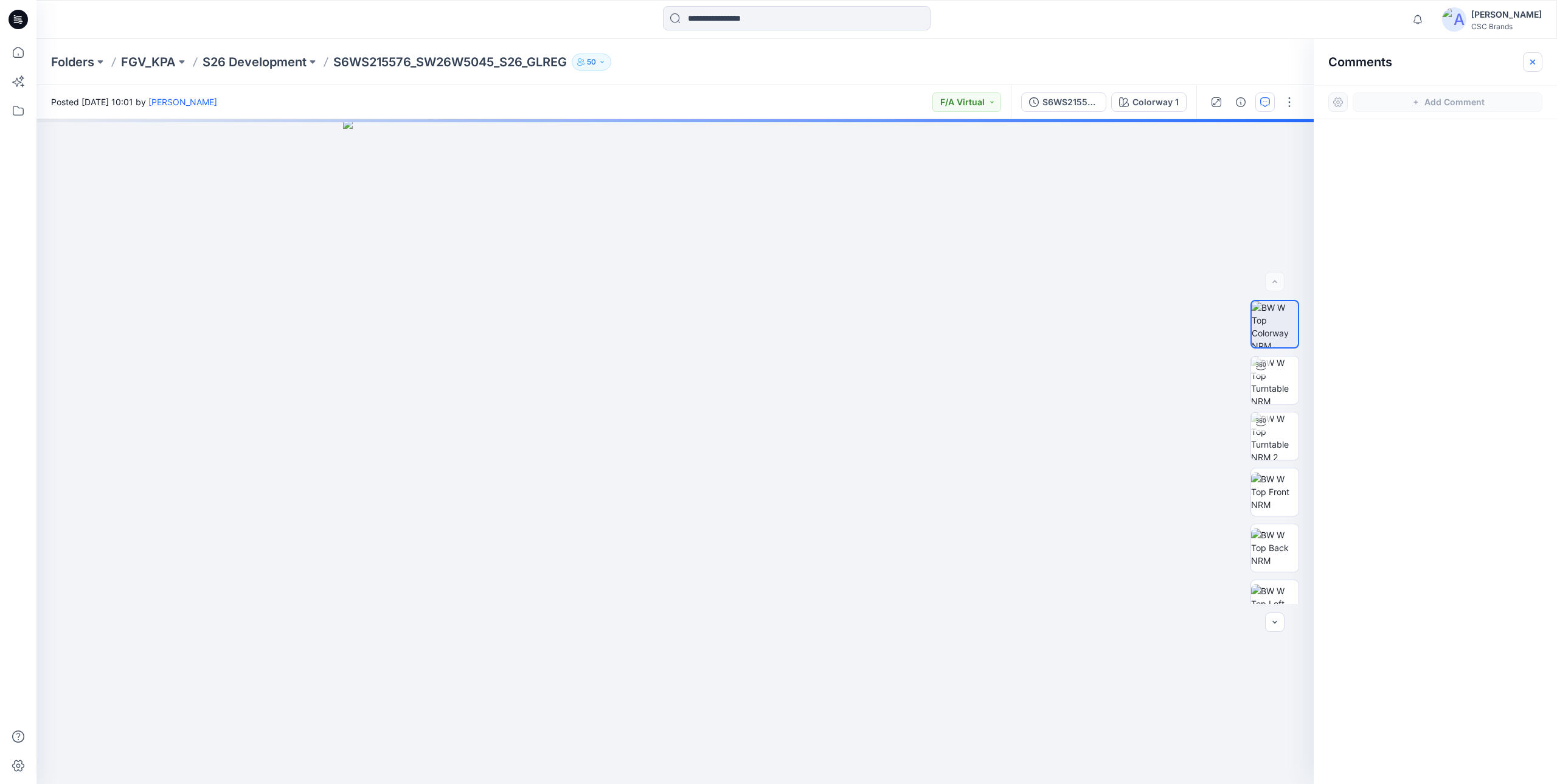
click at [1536, 57] on icon "button" at bounding box center [1532, 62] width 10 height 10
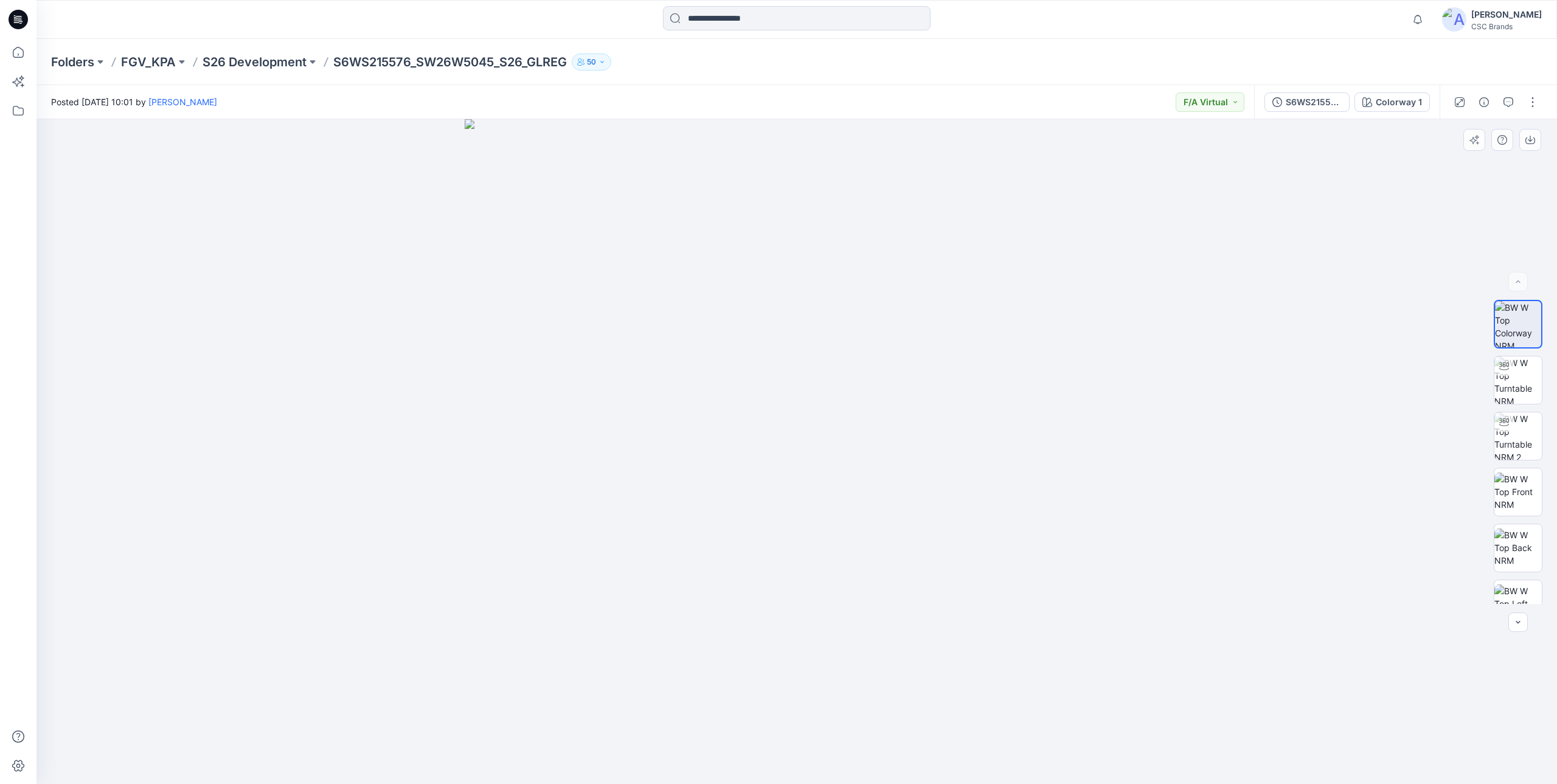
click at [843, 552] on img at bounding box center [797, 451] width 665 height 665
click at [1021, 510] on img at bounding box center [797, 451] width 665 height 665
click at [1528, 107] on button "button" at bounding box center [1532, 102] width 19 height 19
click at [1441, 269] on icon "button" at bounding box center [1438, 266] width 10 height 10
click at [686, 97] on div "Posted [DATE] 10:01 by [PERSON_NAME] F/A Virtual" at bounding box center [645, 102] width 1218 height 34
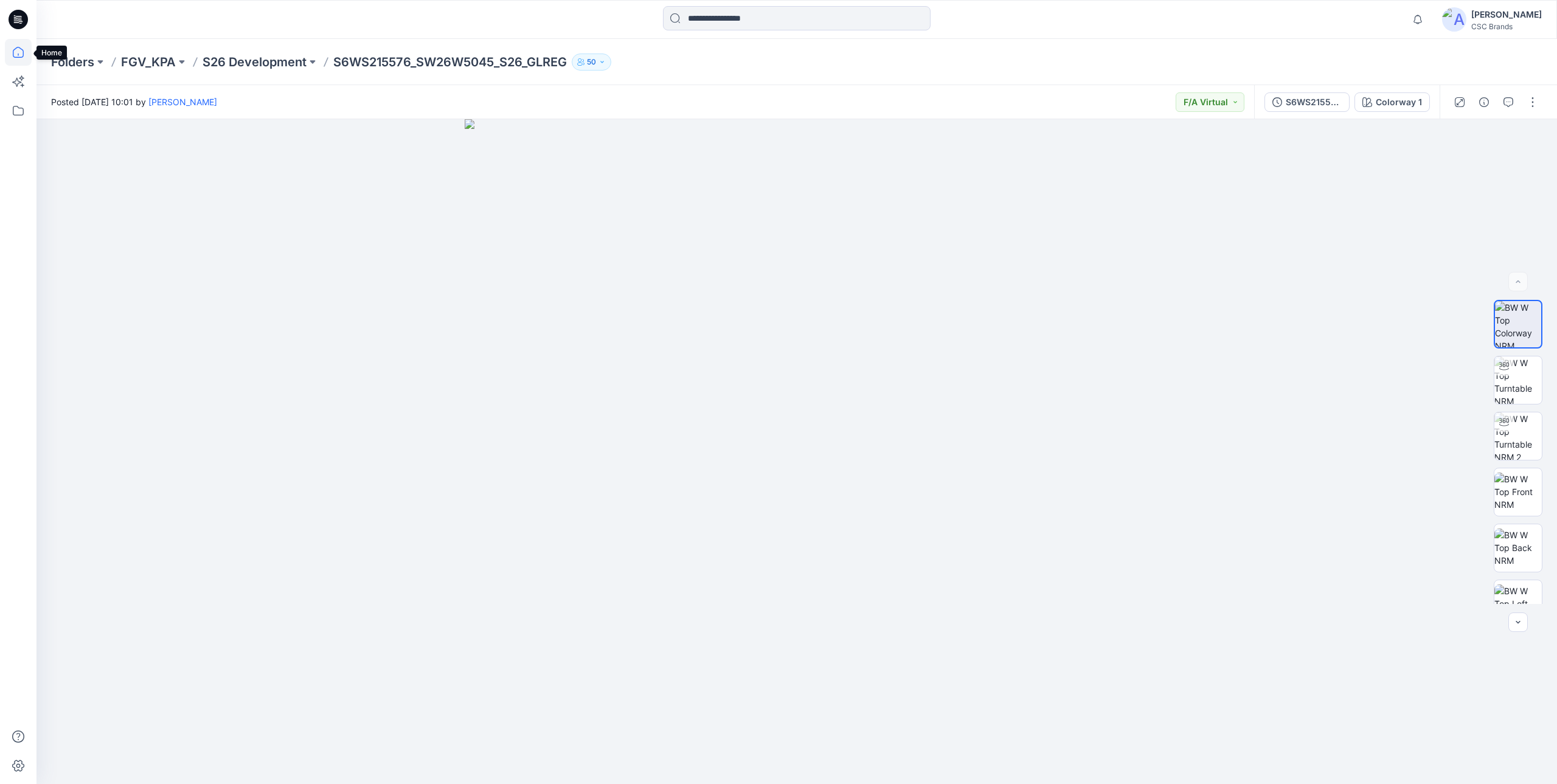
click at [28, 55] on icon at bounding box center [17, 52] width 26 height 26
